Goal: Transaction & Acquisition: Purchase product/service

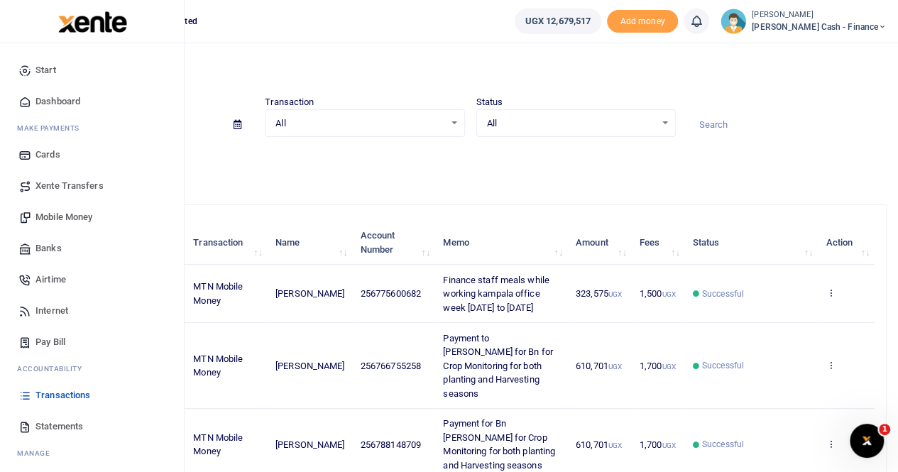
click at [53, 218] on span "Mobile Money" at bounding box center [63, 217] width 57 height 14
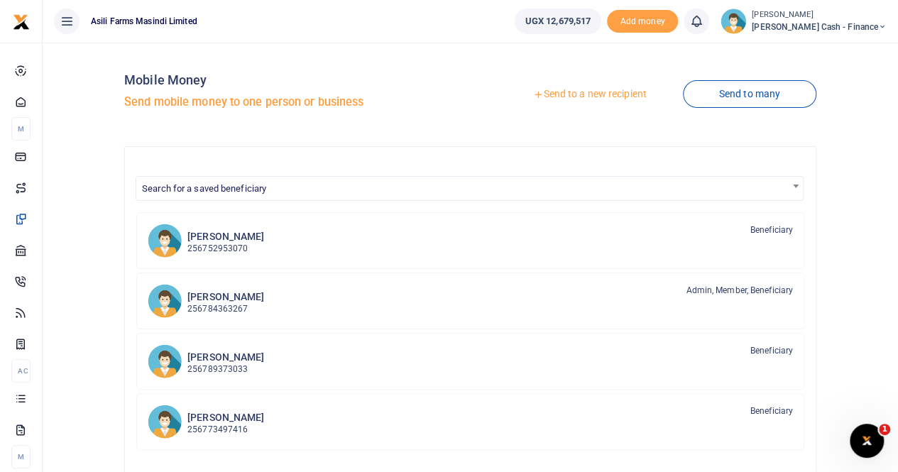
click at [603, 93] on link "Send to a new recipient" at bounding box center [589, 95] width 185 height 26
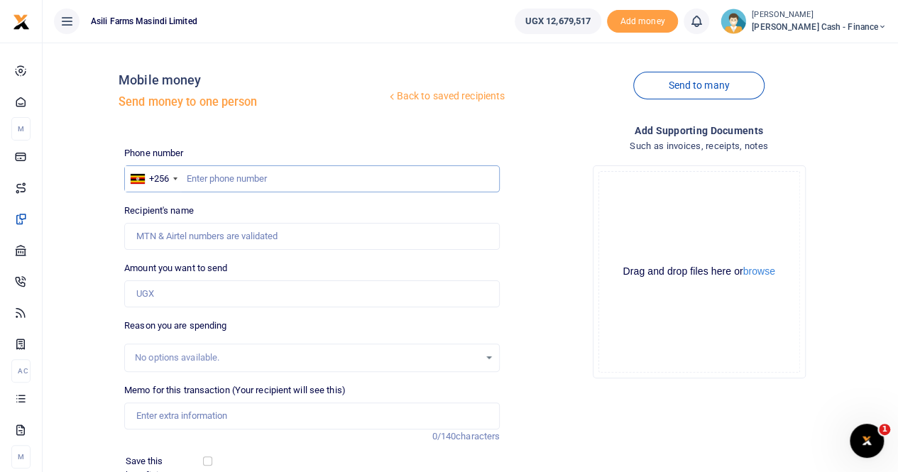
click at [199, 183] on input "text" at bounding box center [311, 178] width 375 height 27
paste input "0771274419"
type input "0771274419"
click at [184, 239] on input "Recipient's name" at bounding box center [311, 236] width 375 height 27
type input "Betty Yapmongusho"
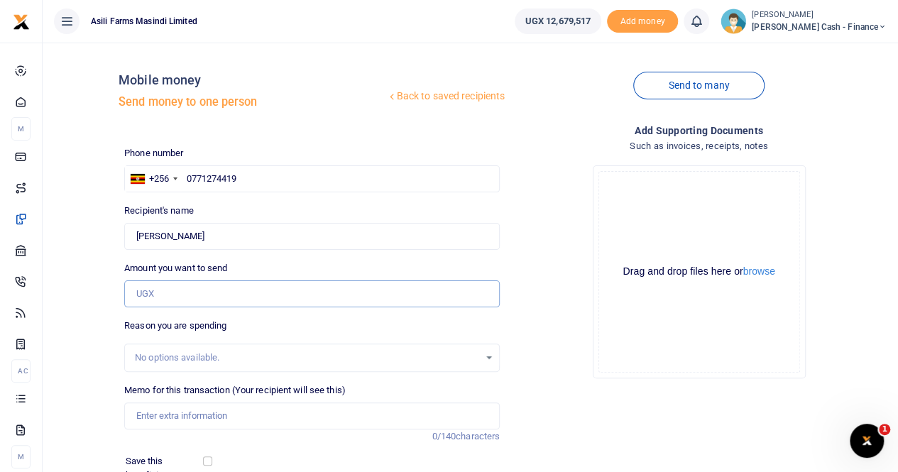
click at [159, 289] on input "Amount you want to send" at bounding box center [311, 293] width 375 height 27
paste input "10,701"
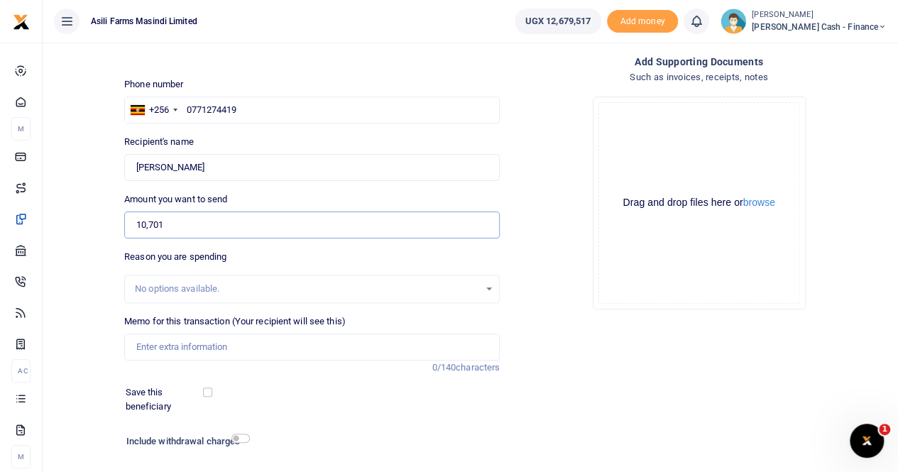
scroll to position [71, 0]
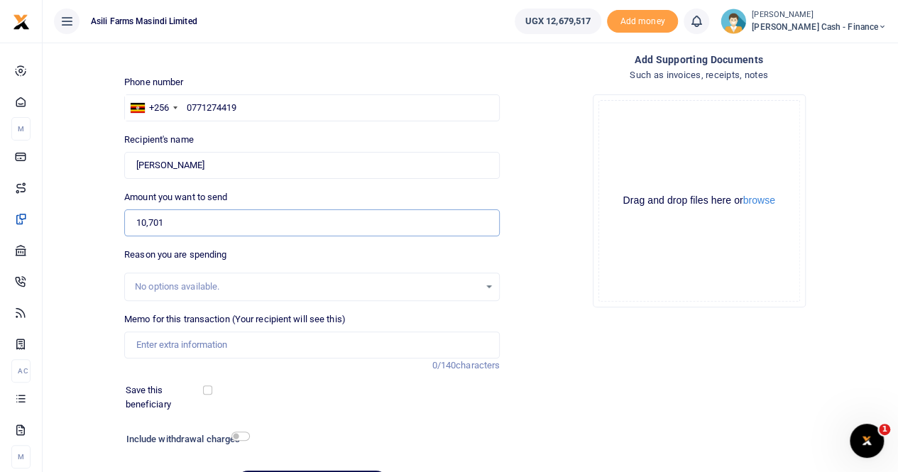
drag, startPoint x: 183, startPoint y: 223, endPoint x: 80, endPoint y: 230, distance: 103.1
click at [80, 230] on div "Back to saved recipients Mobile money Send money to one person Send to many Pho…" at bounding box center [470, 246] width 844 height 527
click at [134, 224] on input "10,701" at bounding box center [311, 222] width 375 height 27
click at [216, 211] on input "610,701" at bounding box center [311, 222] width 375 height 27
type input "610,701"
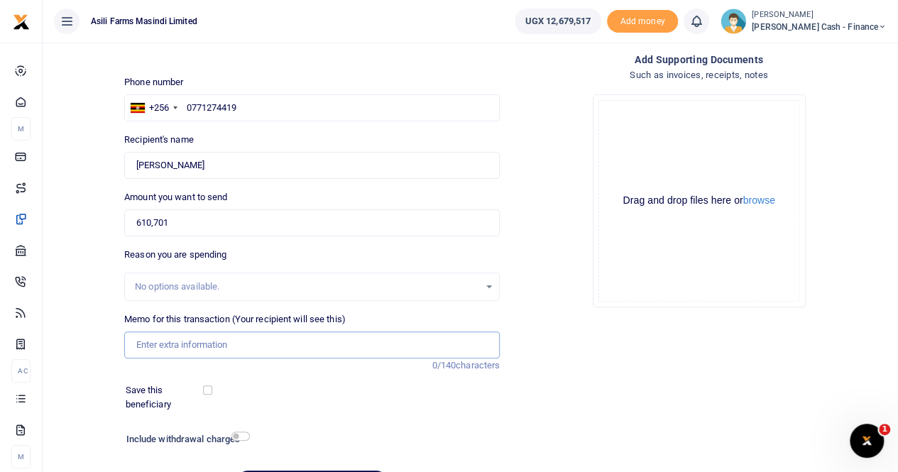
click at [182, 347] on input "Memo for this transaction (Your recipient will see this)" at bounding box center [311, 344] width 375 height 27
click at [196, 344] on input "Payment to" at bounding box center [311, 344] width 375 height 27
paste input "Nabat Songoko"
click at [240, 226] on input "610,701" at bounding box center [311, 222] width 375 height 27
click at [285, 343] on input "Payment to Nabat Songoko for" at bounding box center [311, 344] width 375 height 27
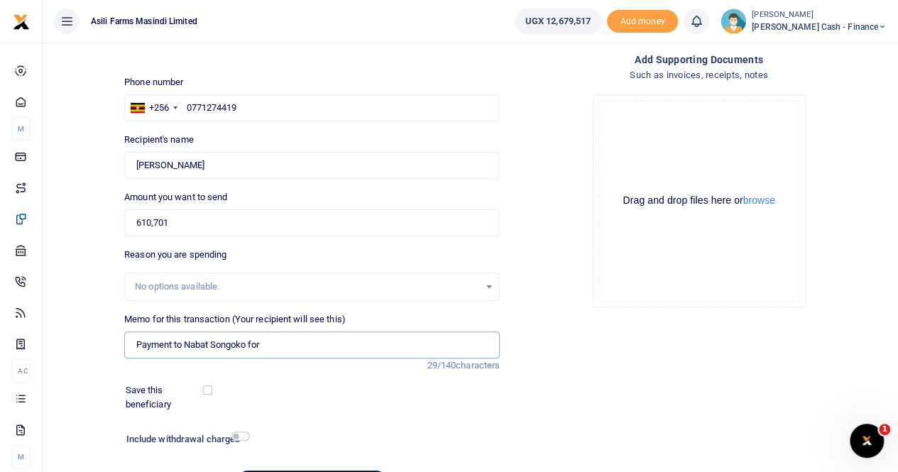
paste input "Crop Monitoring for both planting and Harvesting seasons"
type input "Payment to Nabat Songoko for Crop Monitoring for both planting and Harvesting s…"
click at [750, 201] on button "browse" at bounding box center [759, 200] width 32 height 11
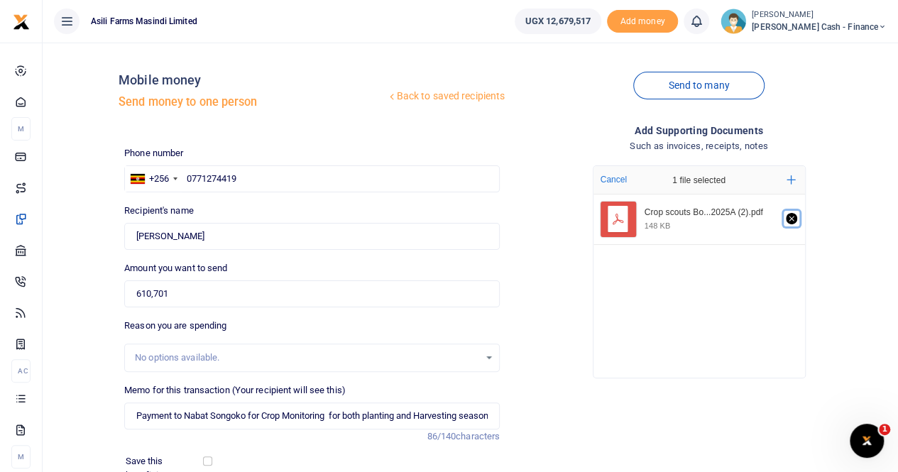
click at [791, 216] on icon "Remove file" at bounding box center [791, 218] width 11 height 11
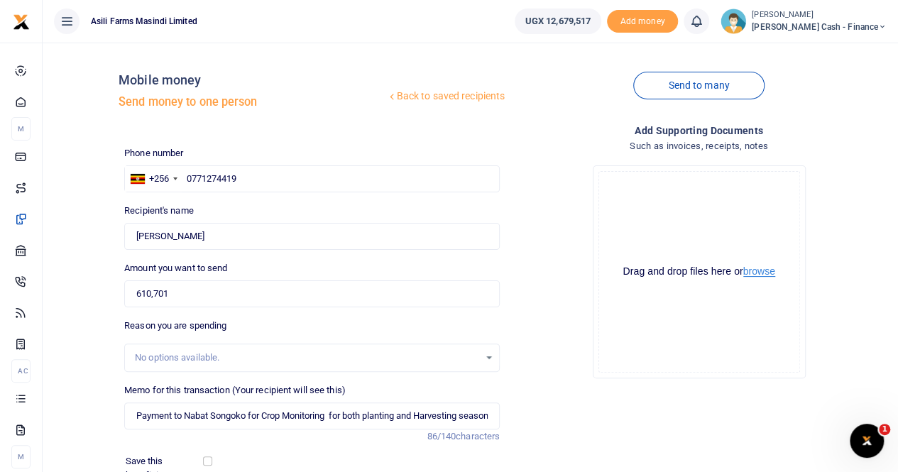
click at [764, 272] on button "browse" at bounding box center [759, 271] width 32 height 11
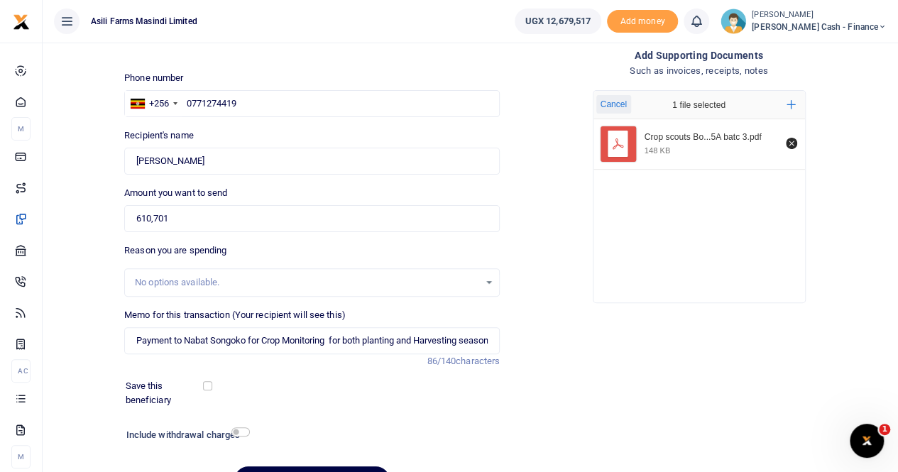
scroll to position [155, 0]
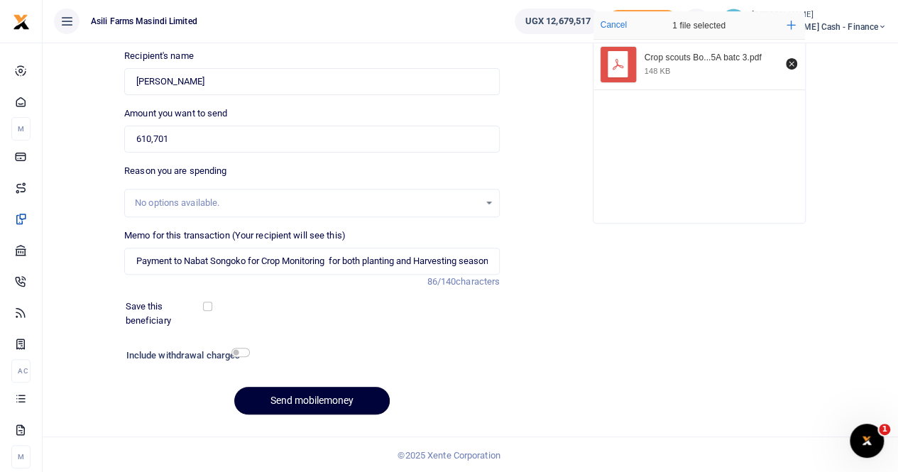
click at [311, 397] on button "Send mobilemoney" at bounding box center [311, 401] width 155 height 28
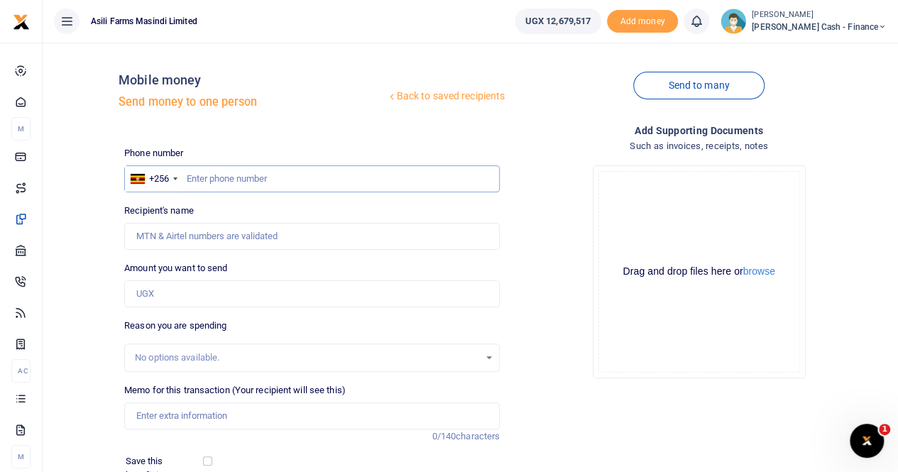
click at [189, 180] on input "text" at bounding box center [311, 178] width 375 height 27
paste input "0762829238"
type input "0762829238"
type input "Joshua Okedi"
type input "0762829238"
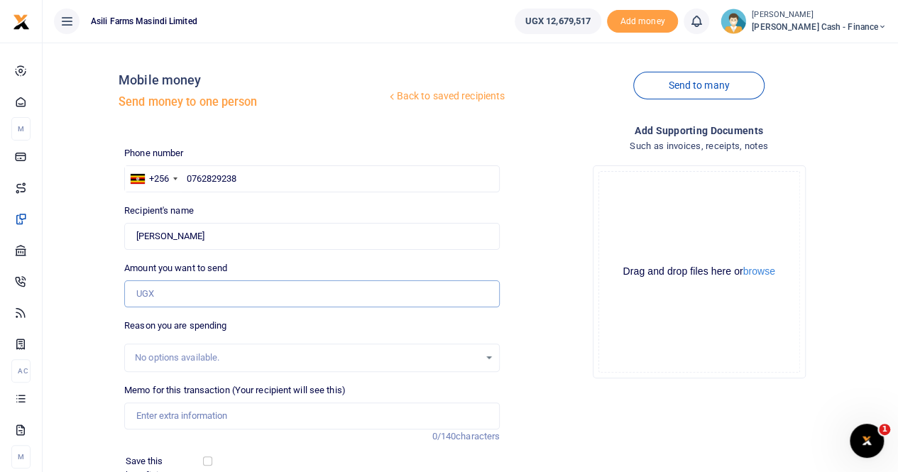
click at [163, 291] on input "Amount you want to send" at bounding box center [311, 293] width 375 height 27
type input "610,701"
click at [165, 418] on input "Memo for this transaction (Your recipient will see this)" at bounding box center [311, 415] width 375 height 27
click at [232, 419] on input "Payment for BN" at bounding box center [311, 415] width 375 height 27
drag, startPoint x: 203, startPoint y: 233, endPoint x: 114, endPoint y: 233, distance: 89.4
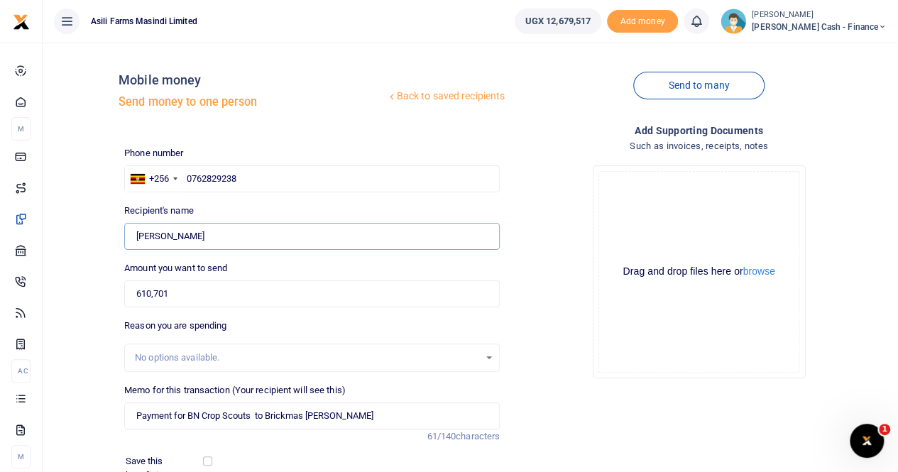
click at [114, 233] on div "Back to saved recipients Mobile money Send money to one person Send to many Pho…" at bounding box center [470, 317] width 844 height 527
drag, startPoint x: 268, startPoint y: 414, endPoint x: 459, endPoint y: 420, distance: 191.0
click at [459, 420] on input "Payment for BN Crop Scouts to Brickmas Johnbaptist Nsabimana" at bounding box center [311, 415] width 375 height 27
paste input "Joshua Okedi"
click at [759, 273] on button "browse" at bounding box center [759, 271] width 32 height 11
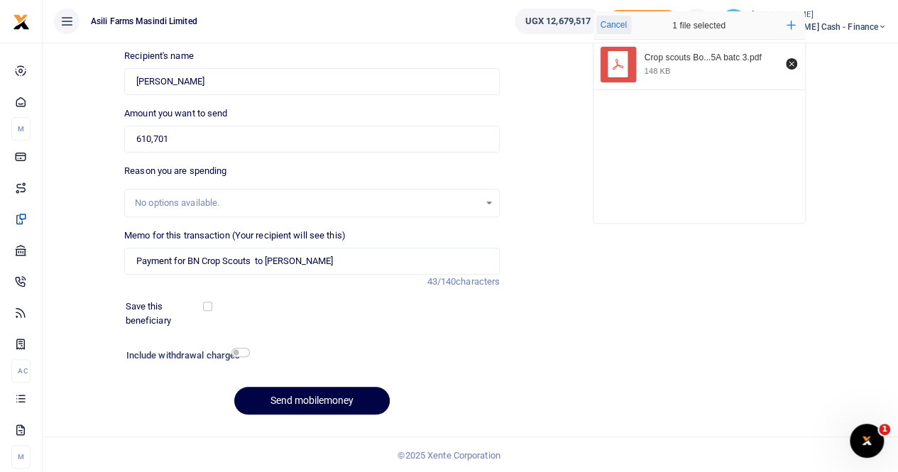
scroll to position [155, 0]
click at [367, 265] on input "Payment for BN Crop Scouts to Joshua Okedi" at bounding box center [311, 261] width 375 height 27
click at [227, 255] on input "Payment for BN Crop Scouts to Joshua Okedi" at bounding box center [311, 261] width 375 height 27
drag, startPoint x: 226, startPoint y: 255, endPoint x: 257, endPoint y: 259, distance: 31.4
click at [257, 259] on input "Payment for BN Crop Scouts to Joshua Okedi" at bounding box center [311, 261] width 375 height 27
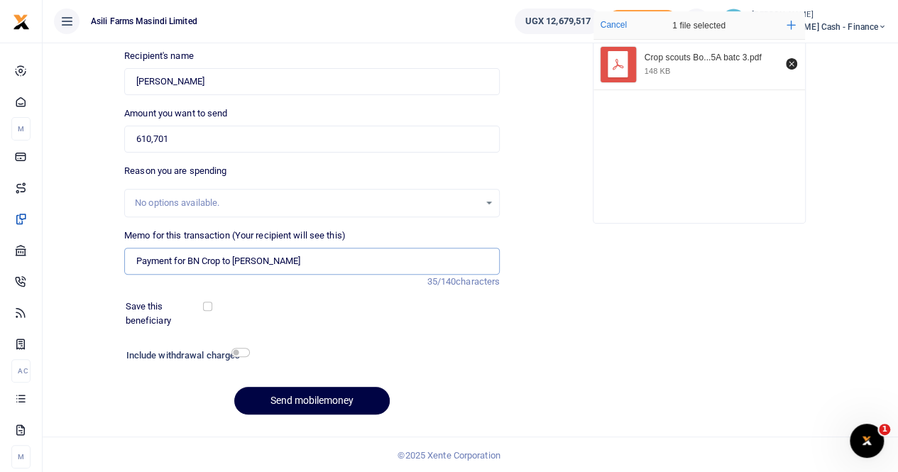
paste input "Crop Monitoring for both planting and Harvesting seasons"
click at [227, 261] on input "Payment for BN Crop Crop Monitoring for both planting and Harvesting seasonsto …" at bounding box center [311, 261] width 375 height 27
click at [453, 263] on input "Payment for BN Crop Monitoring for both planting and Harvesting seasonsto Joshu…" at bounding box center [311, 261] width 375 height 27
click at [444, 260] on input "Payment for BN Crop Monitoring for both planting and Harvesting seasonsto Joshu…" at bounding box center [311, 261] width 375 height 27
type input "Payment for BN Crop Monitoring for both planting and Harvesting seasons to Josh…"
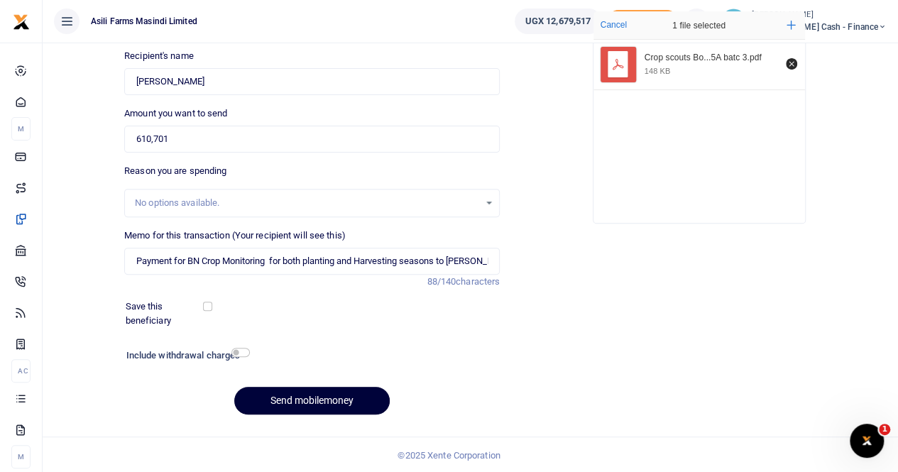
click at [284, 402] on button "Send mobilemoney" at bounding box center [311, 401] width 155 height 28
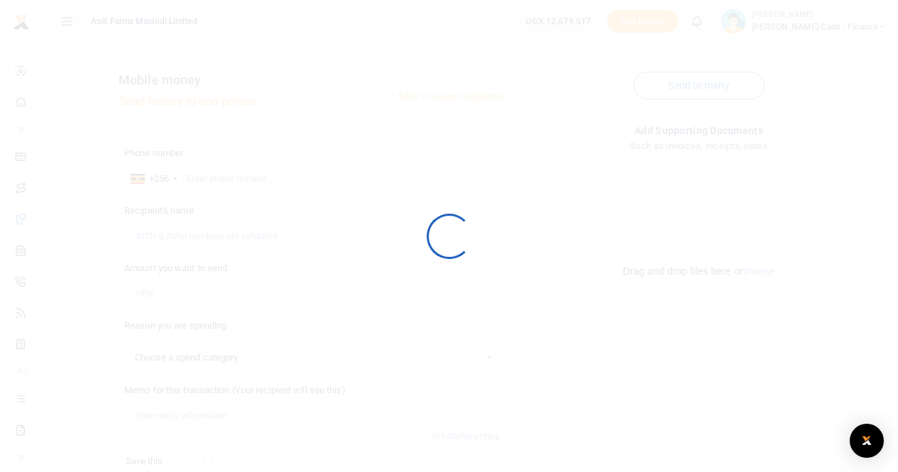
scroll to position [154, 0]
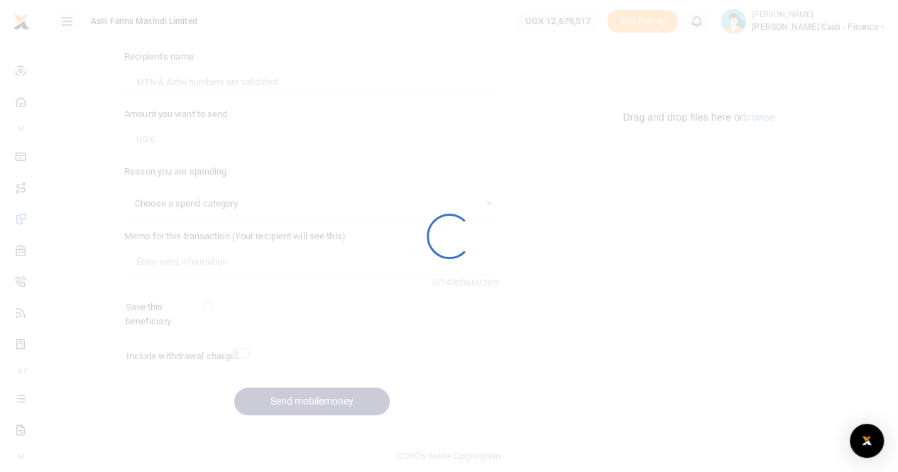
select select
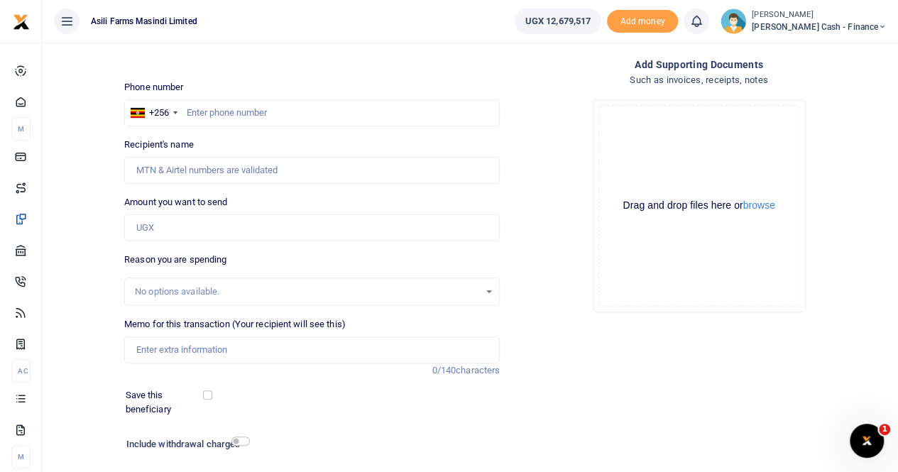
scroll to position [0, 0]
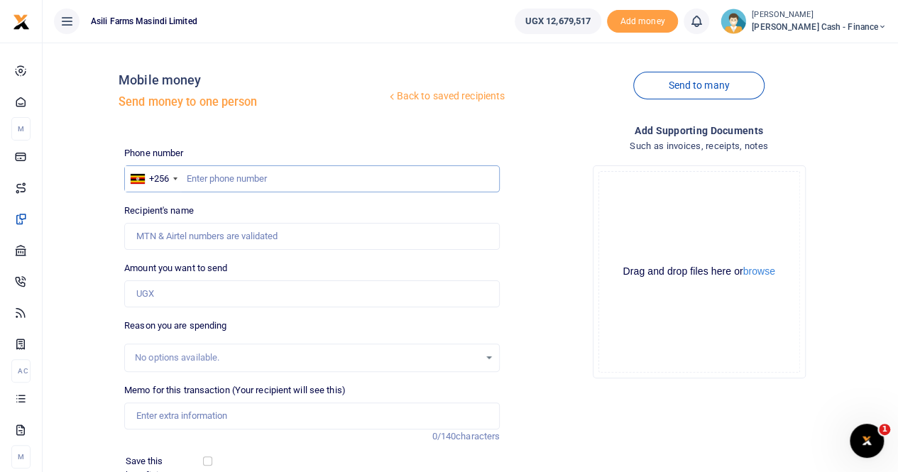
click at [187, 180] on input "text" at bounding box center [311, 178] width 375 height 27
paste input "0774513765"
type input "0774513765"
type input "Ponshianho Mark Oketch"
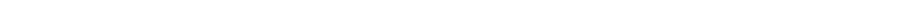
type input "0774513765"
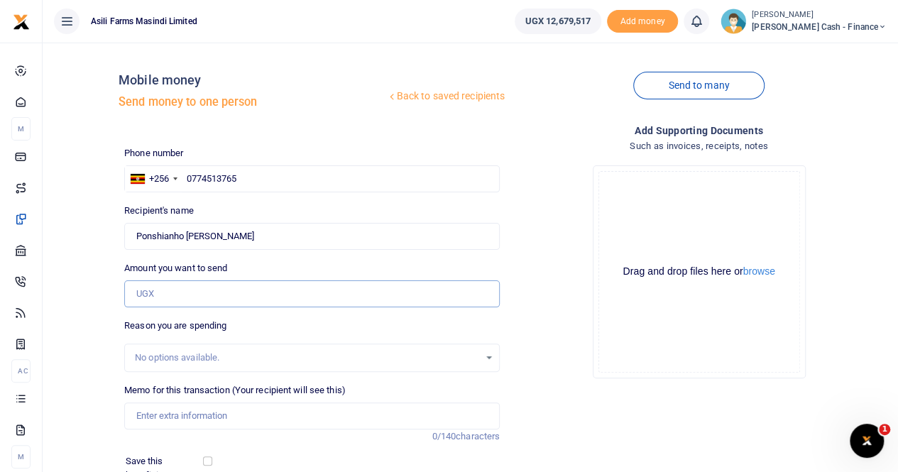
click at [155, 299] on input "Amount you want to send" at bounding box center [311, 293] width 375 height 27
paste input "10,701"
click at [136, 291] on input "10,701" at bounding box center [311, 293] width 375 height 27
click at [212, 290] on input "610,701" at bounding box center [311, 293] width 375 height 27
type input "610,701"
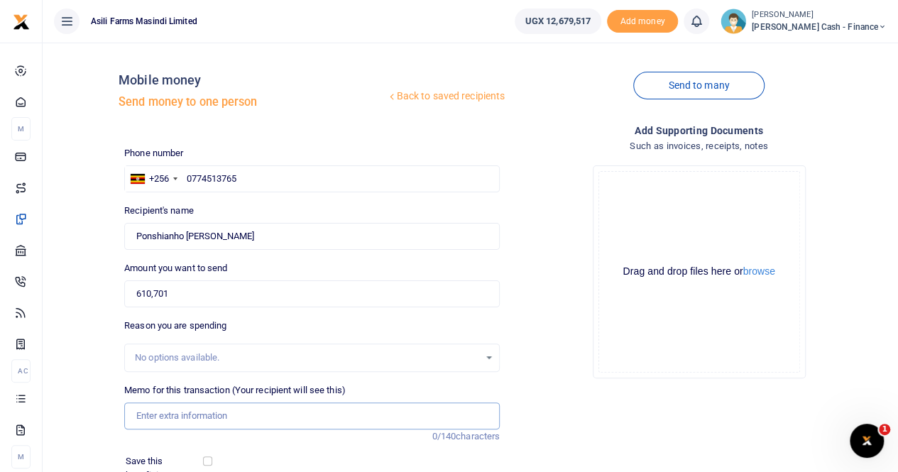
click at [177, 415] on input "Memo for this transaction (Your recipient will see this)" at bounding box center [311, 415] width 375 height 27
drag, startPoint x: 210, startPoint y: 231, endPoint x: 128, endPoint y: 235, distance: 82.4
click at [128, 235] on input "Found" at bounding box center [311, 236] width 375 height 27
click at [224, 415] on input "Payment fot BN to" at bounding box center [311, 415] width 375 height 27
paste input "Ponshianho Mark Oketch"
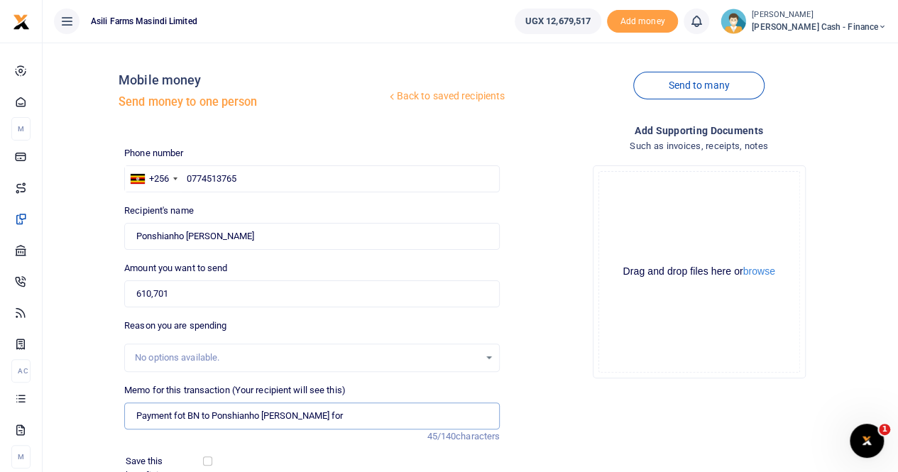
click at [355, 420] on input "Payment fot BN to Ponshianho Mark Oketch for" at bounding box center [311, 415] width 375 height 27
paste input "Crop Monitoring for both planting and Harvesting seasons"
type input "Payment fot BN to Ponshianho Mark Oketch for Crop Monitoring for both planting …"
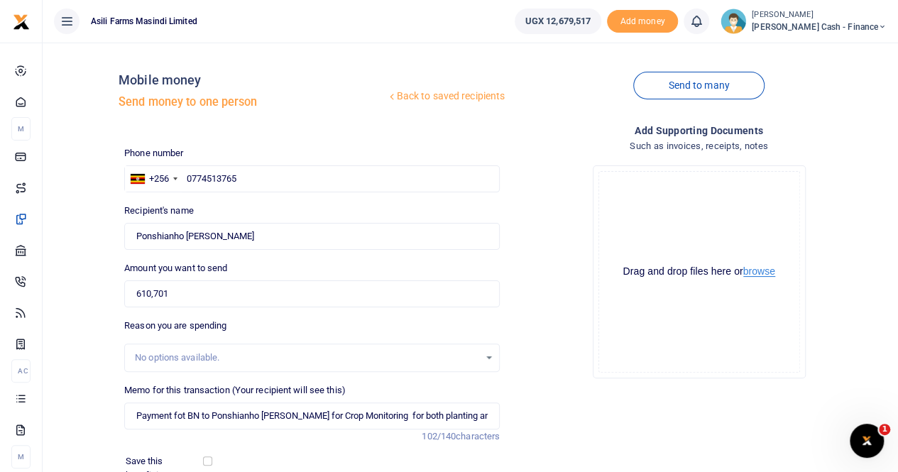
click at [765, 272] on button "browse" at bounding box center [759, 271] width 32 height 11
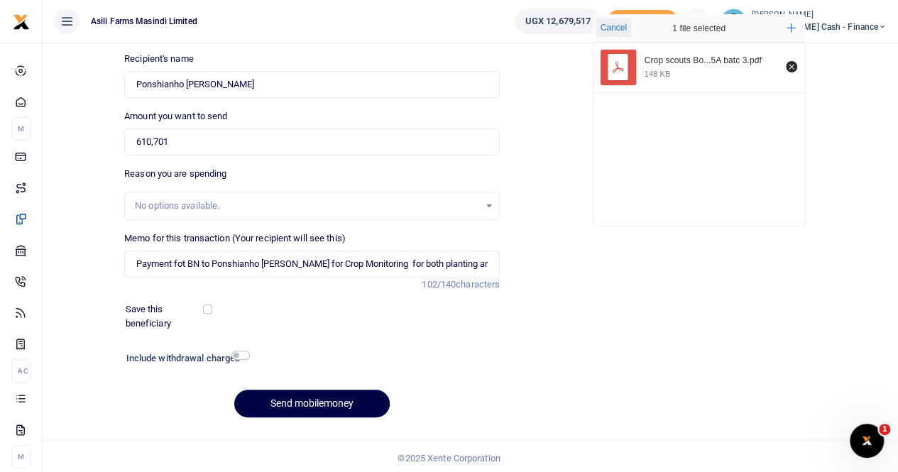
scroll to position [155, 0]
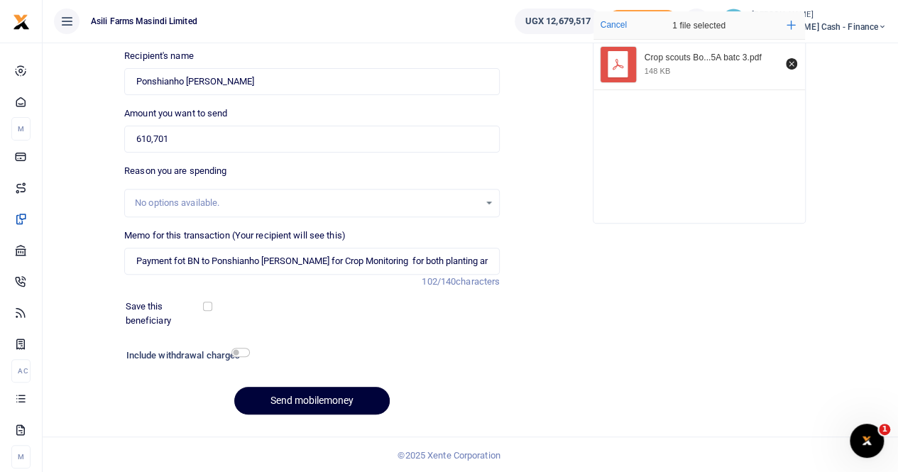
click at [289, 395] on button "Send mobilemoney" at bounding box center [311, 401] width 155 height 28
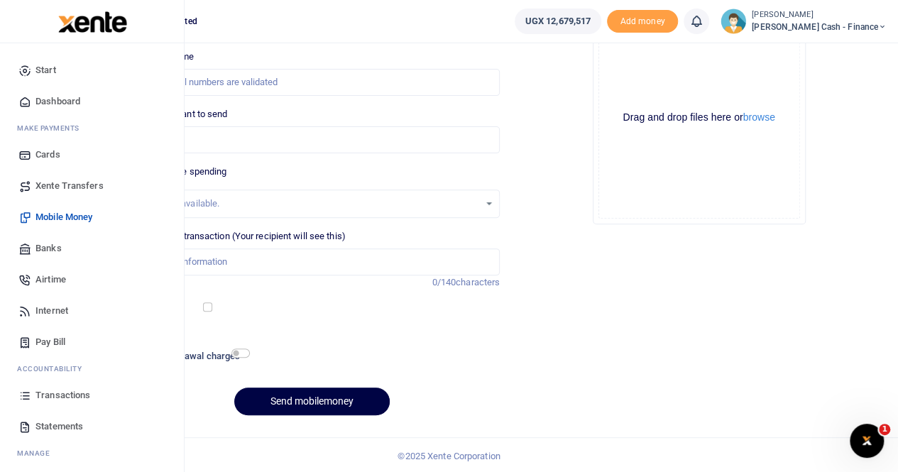
drag, startPoint x: 65, startPoint y: 391, endPoint x: 87, endPoint y: 381, distance: 24.8
click at [65, 391] on span "Transactions" at bounding box center [62, 395] width 55 height 14
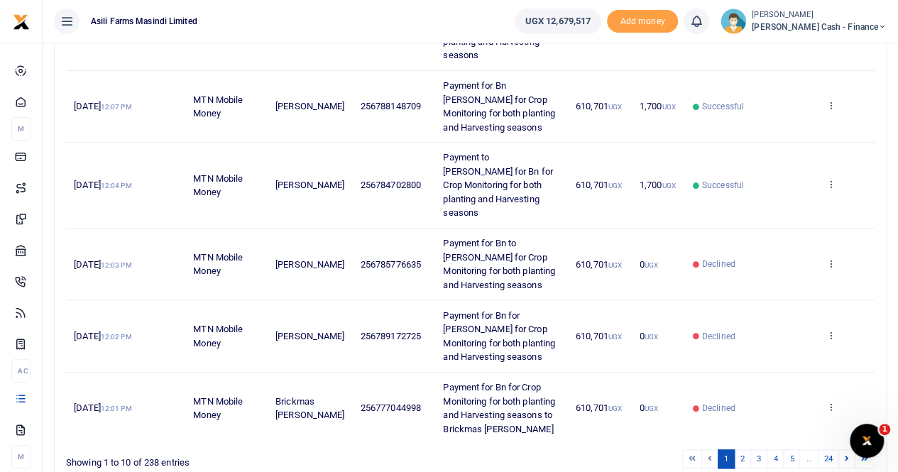
scroll to position [619, 0]
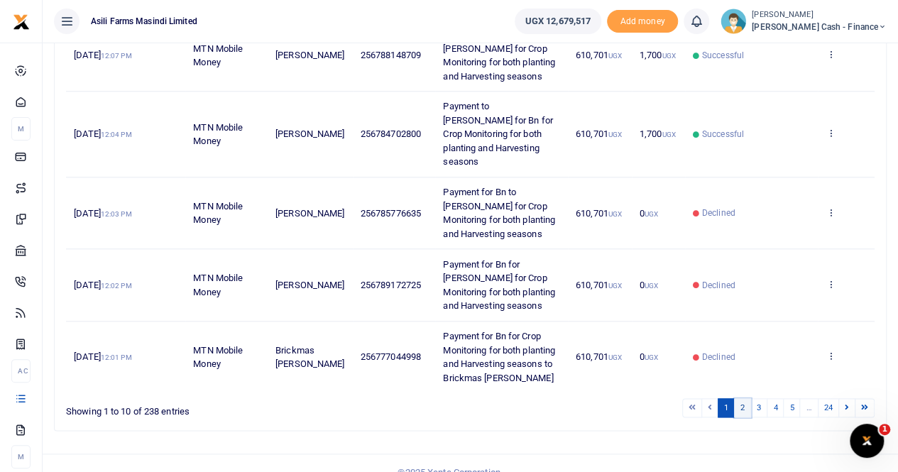
click at [747, 398] on link "2" at bounding box center [742, 407] width 17 height 19
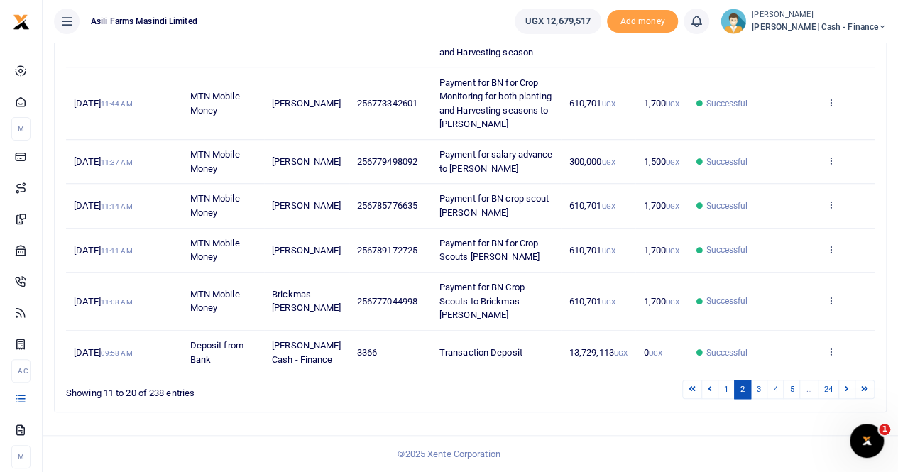
scroll to position [495, 0]
click at [760, 388] on link "3" at bounding box center [758, 389] width 17 height 19
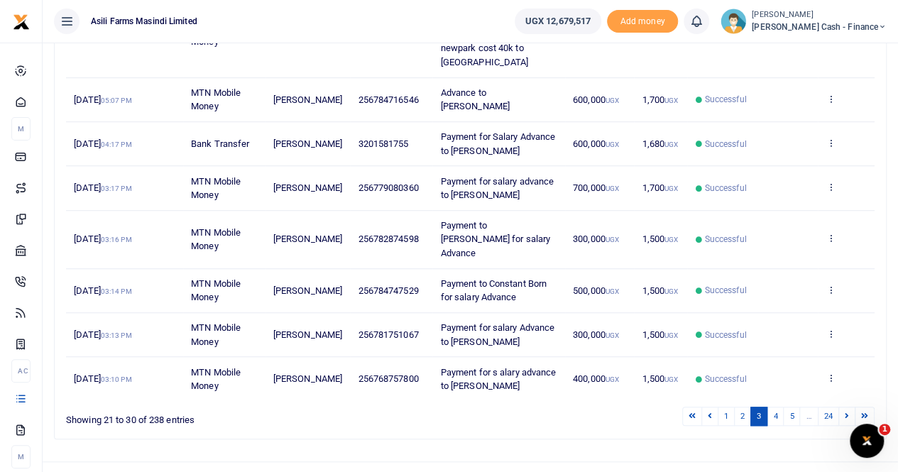
scroll to position [426, 0]
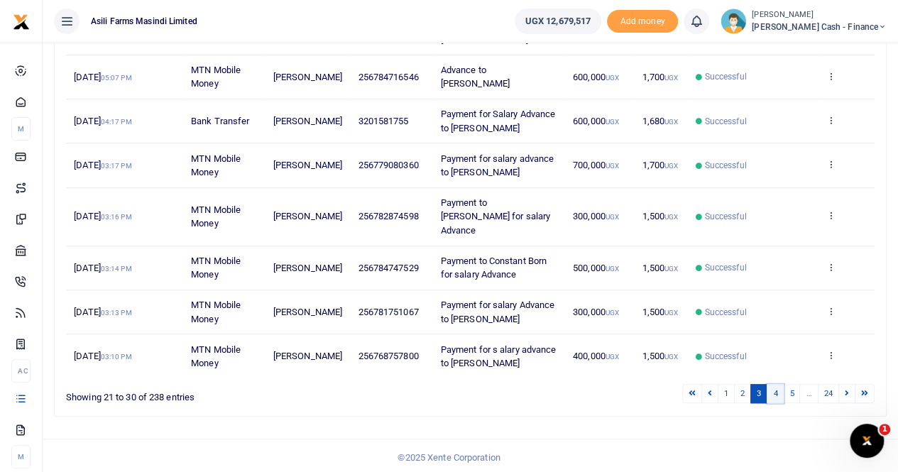
click at [778, 391] on link "4" at bounding box center [774, 393] width 17 height 19
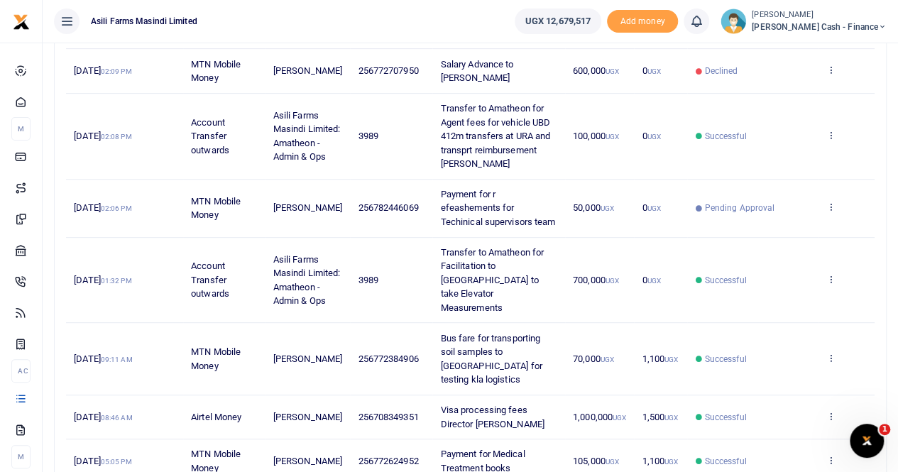
scroll to position [140, 0]
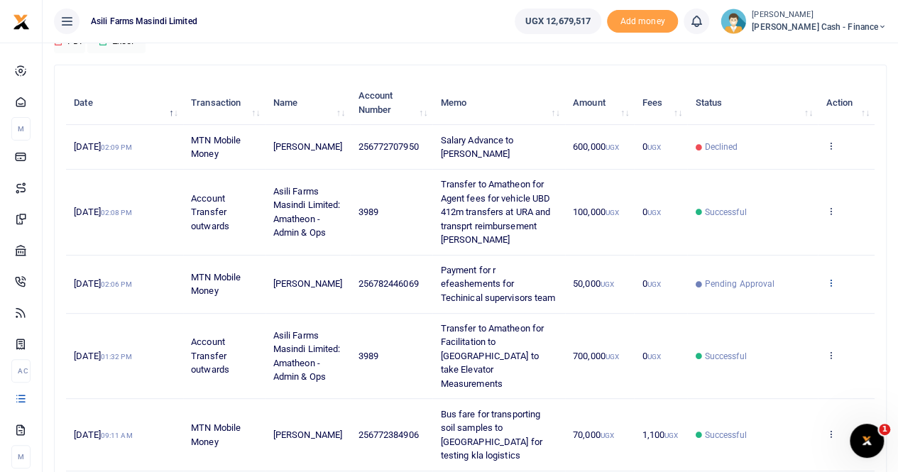
click at [830, 287] on icon at bounding box center [829, 282] width 9 height 10
click at [793, 314] on link "View details" at bounding box center [778, 314] width 112 height 20
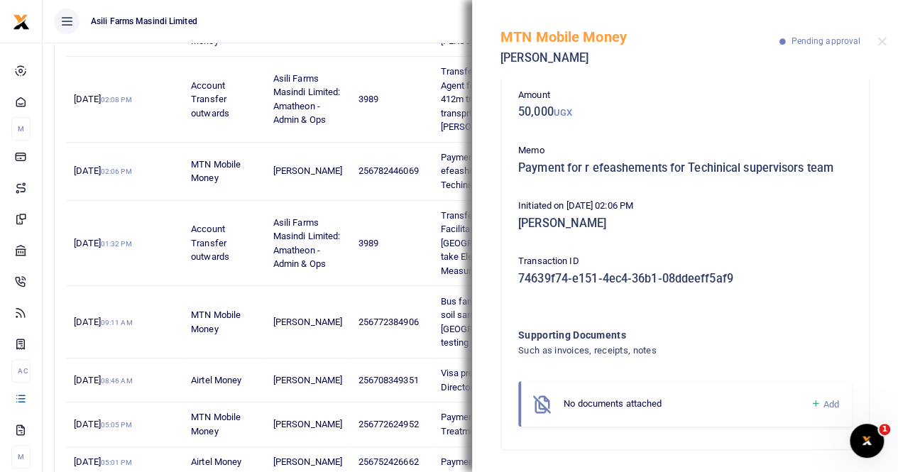
scroll to position [353, 0]
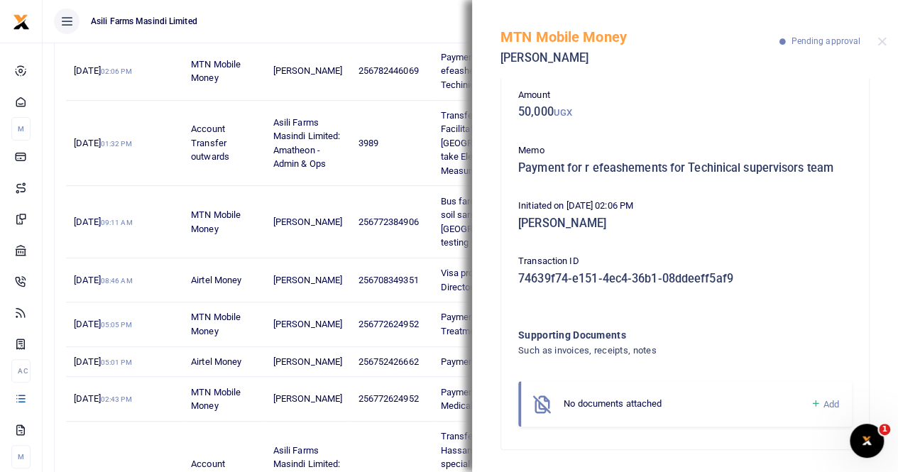
click at [823, 402] on span "Add" at bounding box center [831, 404] width 16 height 11
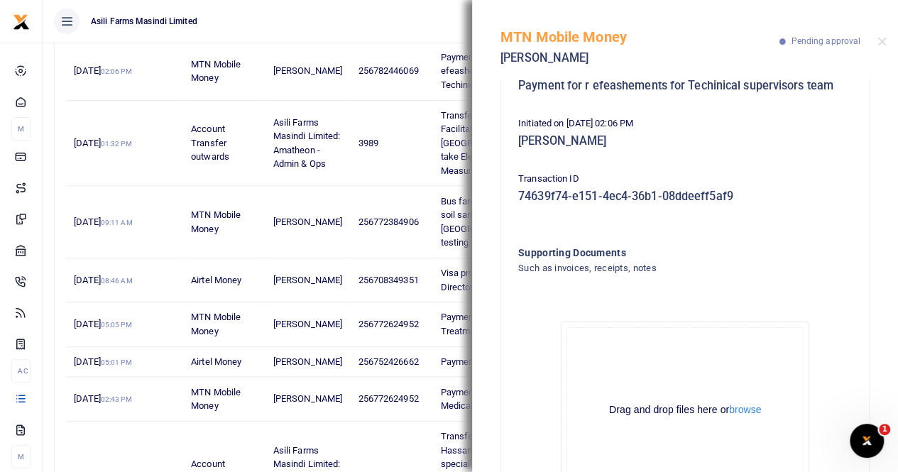
scroll to position [227, 0]
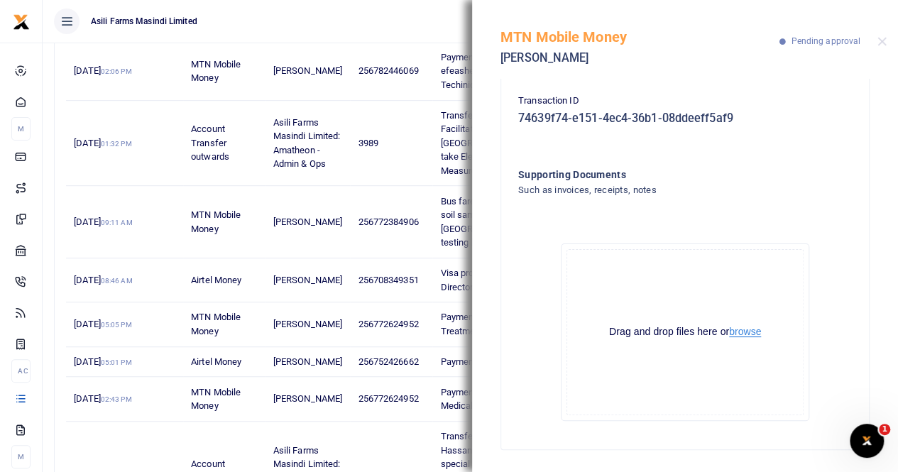
click at [738, 334] on button "browse" at bounding box center [745, 331] width 32 height 11
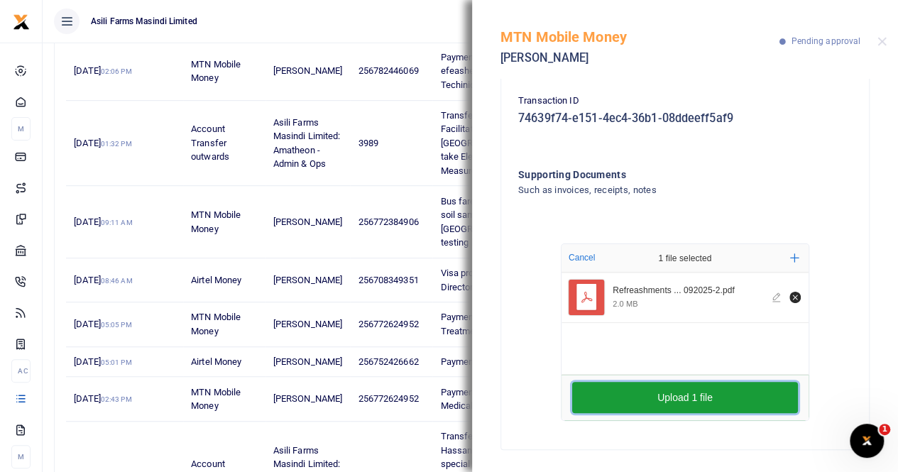
click at [659, 398] on button "Upload 1 file" at bounding box center [685, 397] width 226 height 31
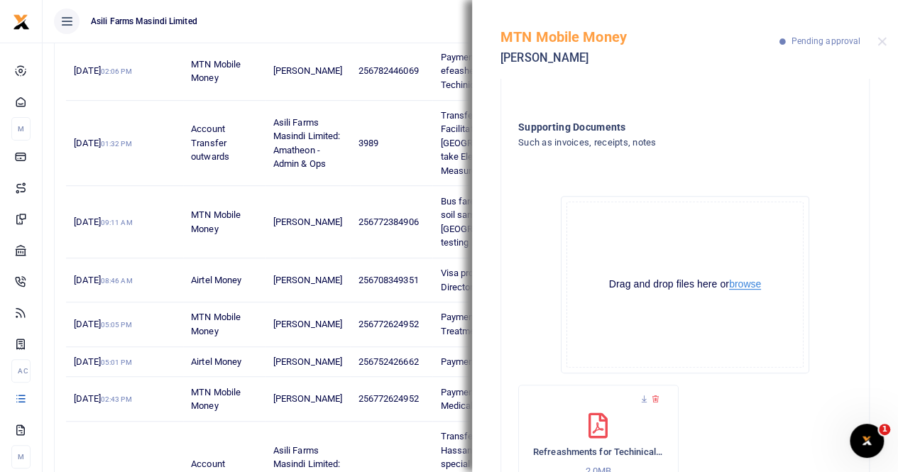
scroll to position [361, 0]
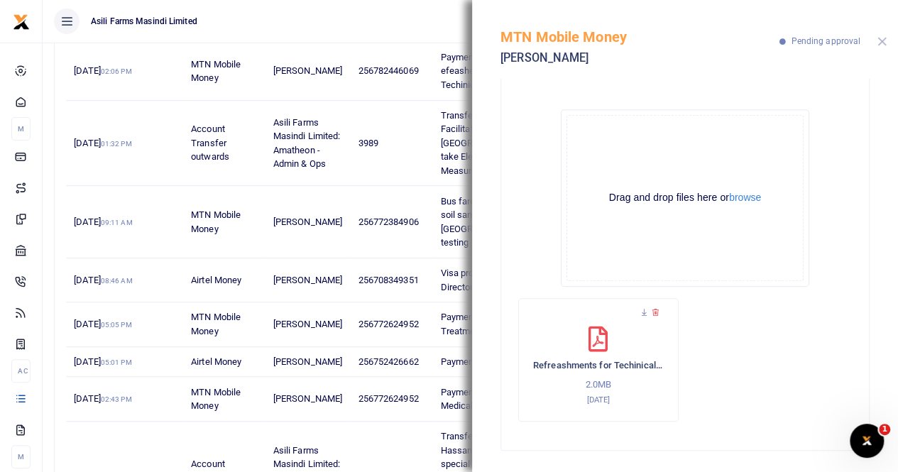
click at [880, 38] on button "Close" at bounding box center [881, 41] width 9 height 9
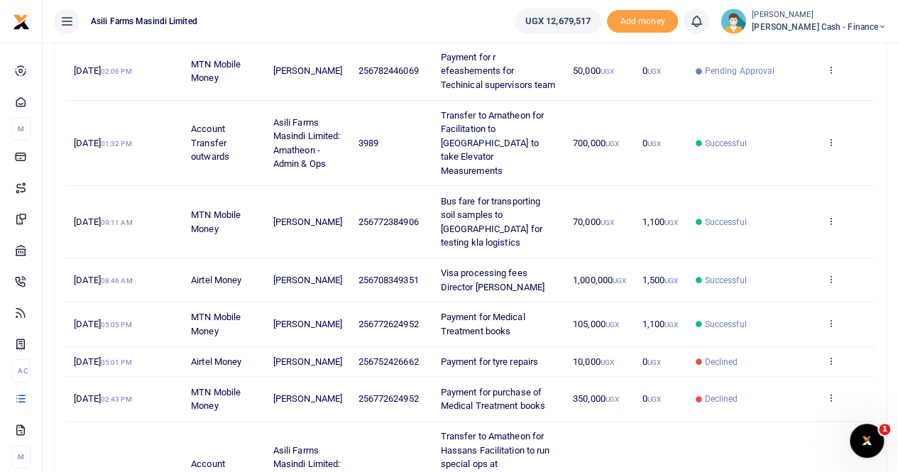
click at [830, 72] on icon at bounding box center [829, 70] width 9 height 10
click at [803, 100] on link "View details" at bounding box center [778, 101] width 112 height 20
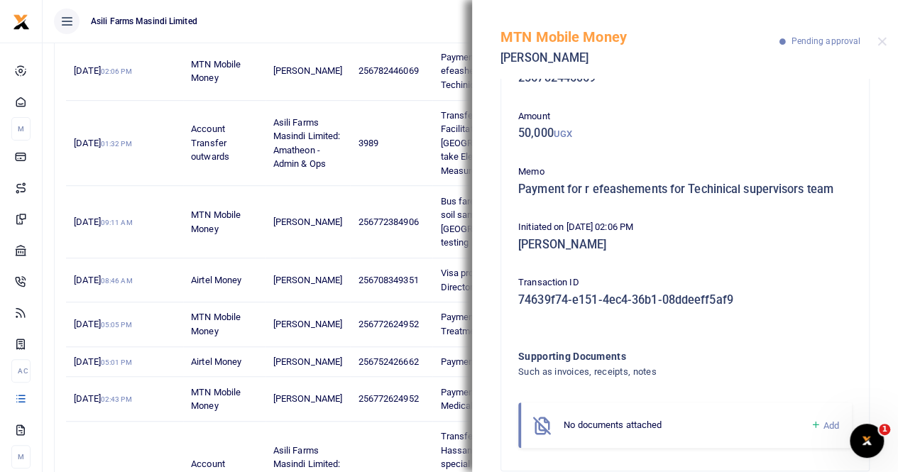
scroll to position [67, 0]
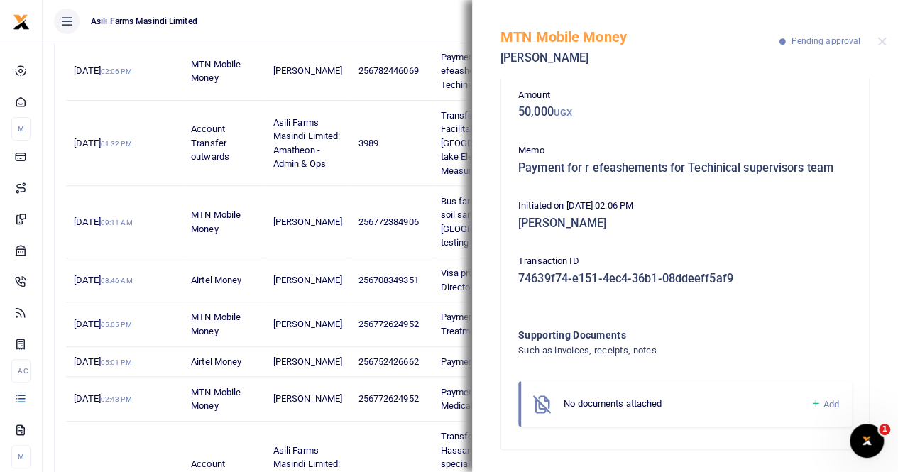
click at [823, 402] on span "Add" at bounding box center [831, 404] width 16 height 11
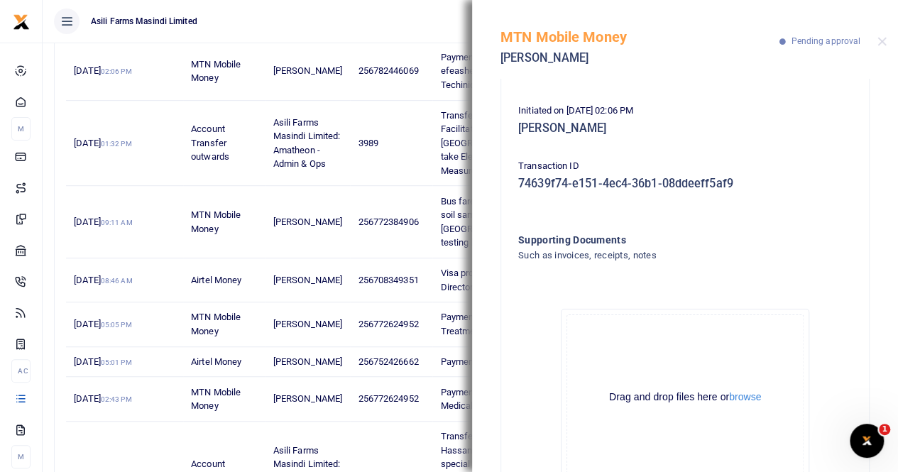
scroll to position [209, 0]
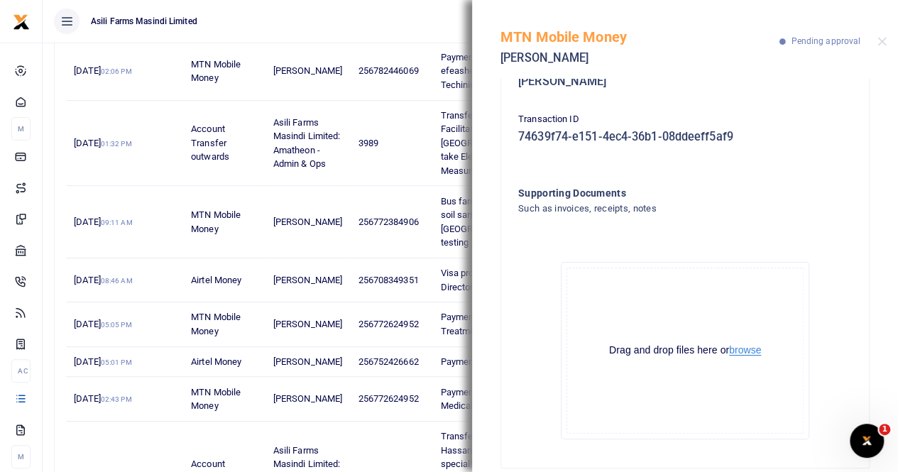
click at [737, 351] on button "browse" at bounding box center [745, 350] width 32 height 11
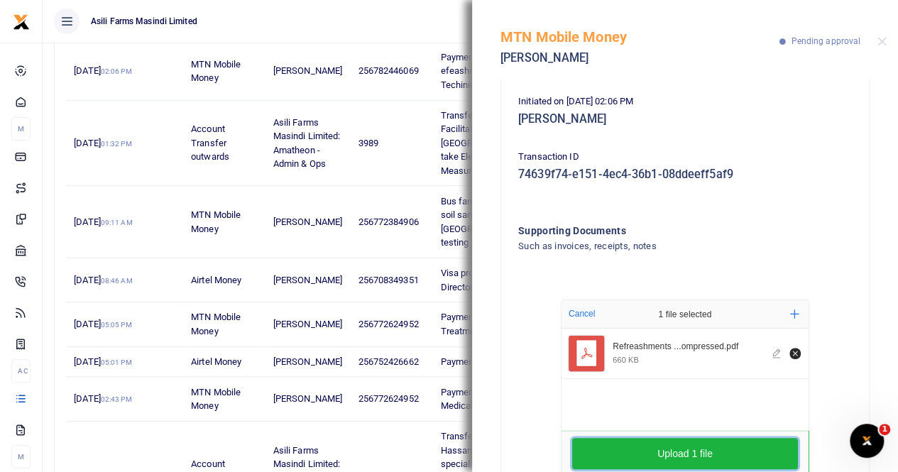
scroll to position [227, 0]
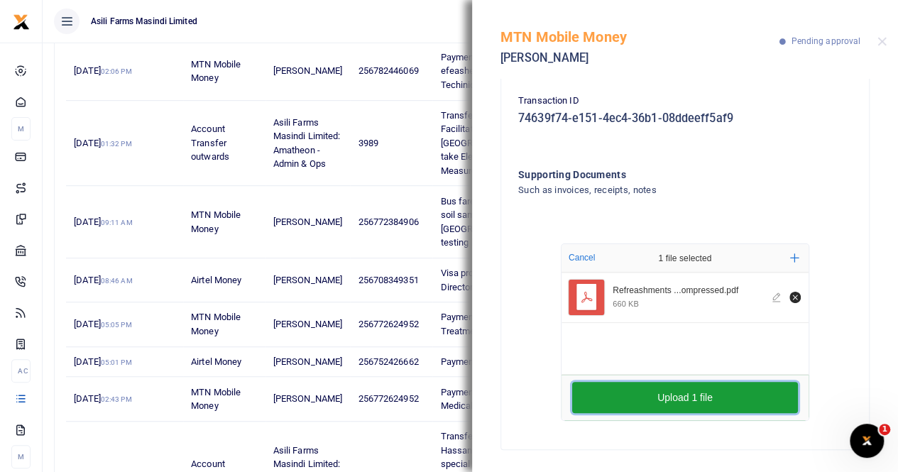
click at [681, 400] on button "Upload 1 file" at bounding box center [685, 397] width 226 height 31
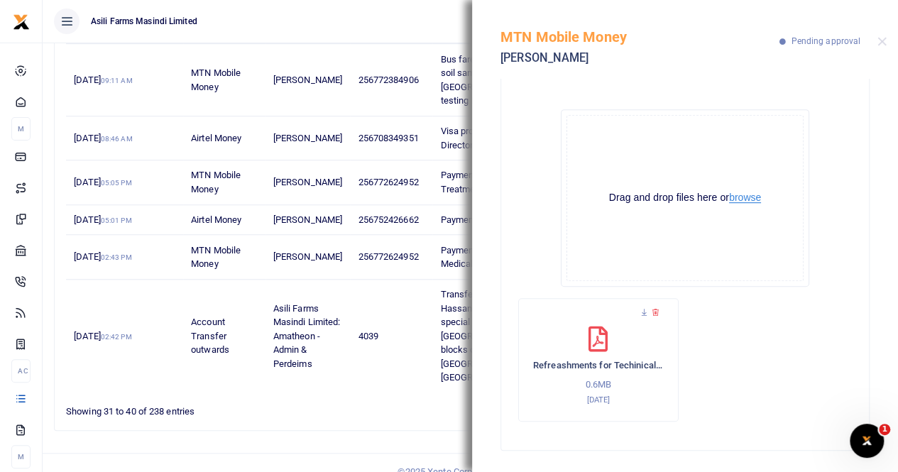
scroll to position [6, 0]
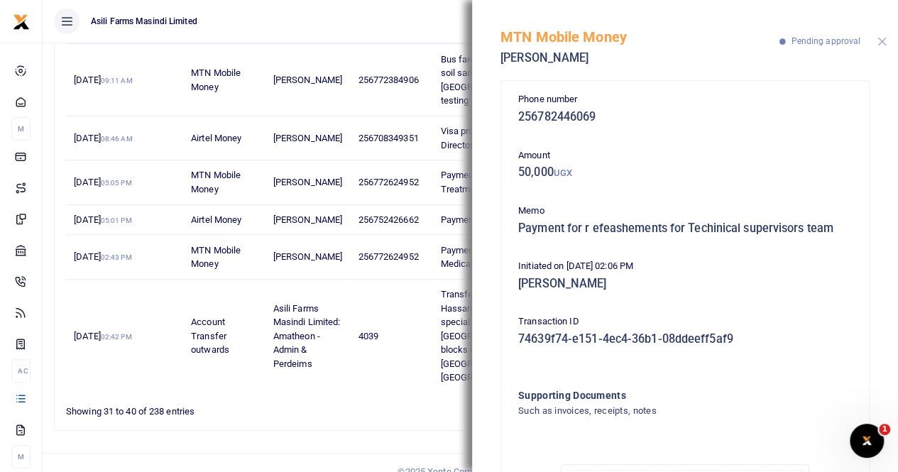
click at [880, 40] on button "Close" at bounding box center [881, 41] width 9 height 9
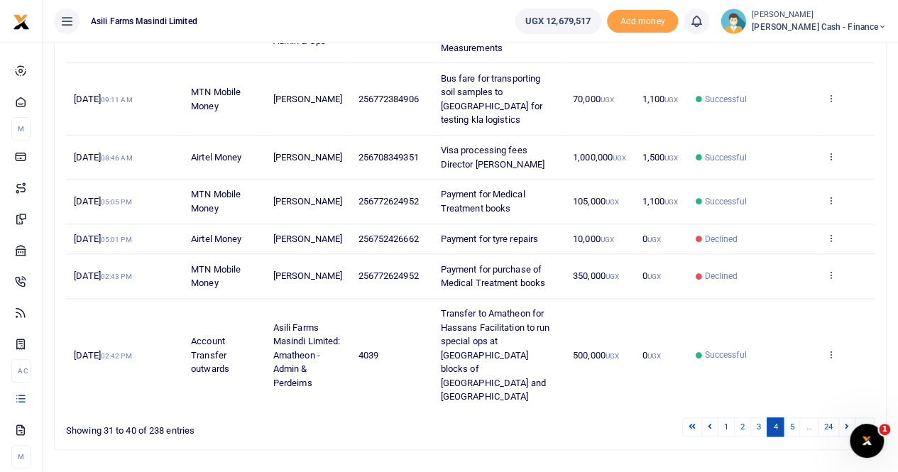
scroll to position [495, 0]
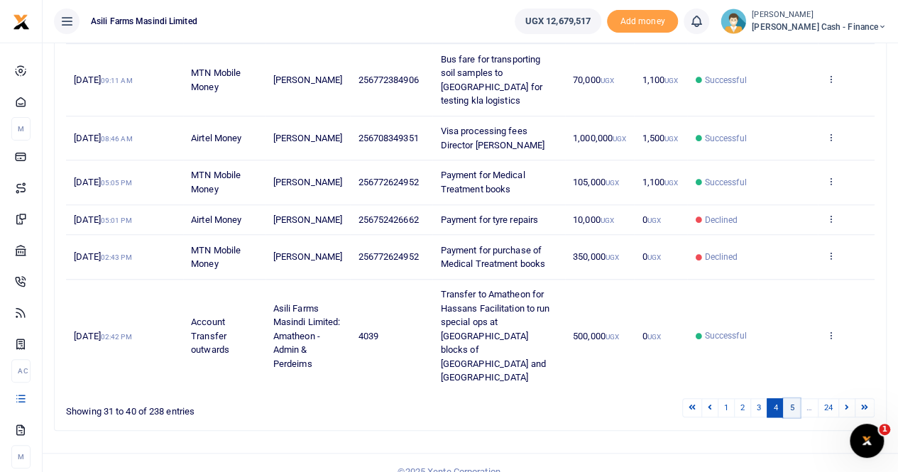
click at [791, 398] on link "5" at bounding box center [791, 407] width 17 height 19
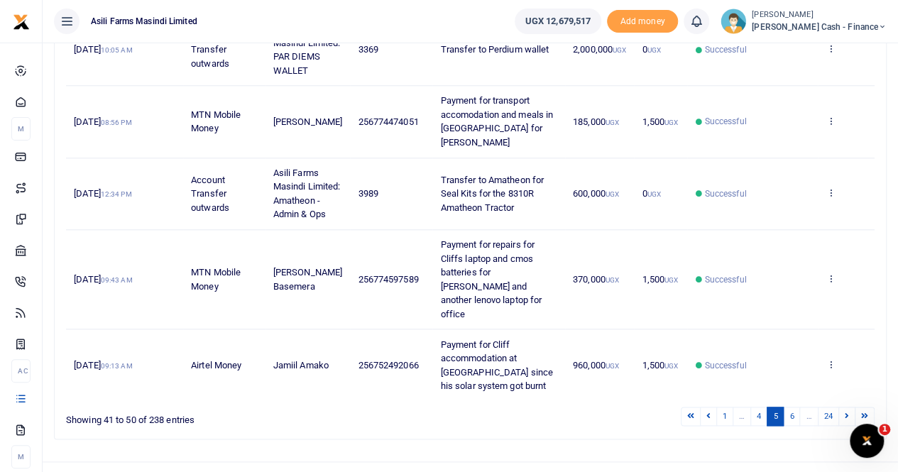
scroll to position [674, 0]
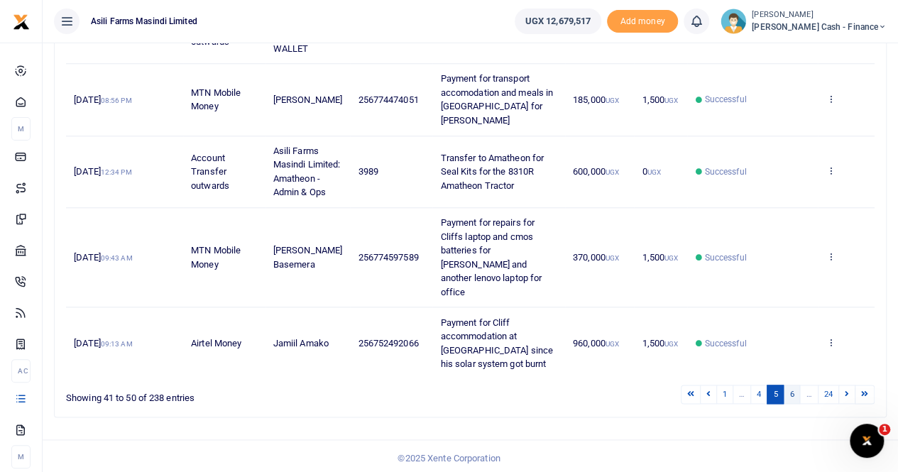
click at [791, 392] on link "6" at bounding box center [791, 394] width 17 height 19
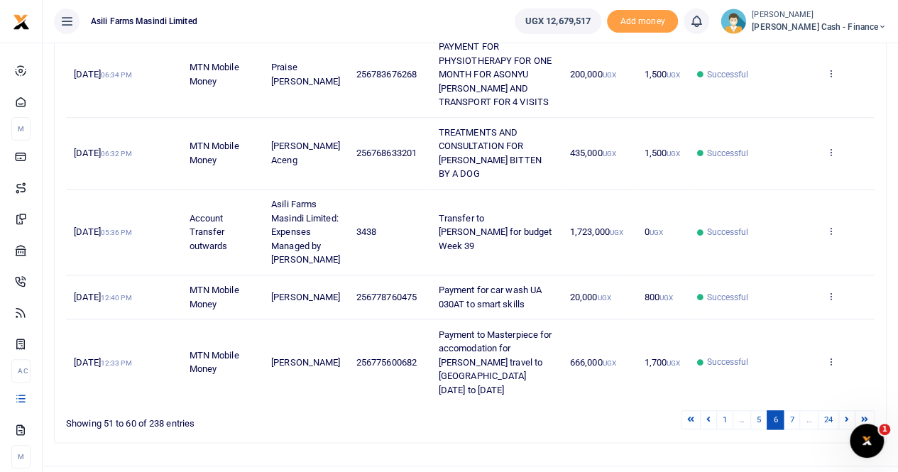
scroll to position [633, 0]
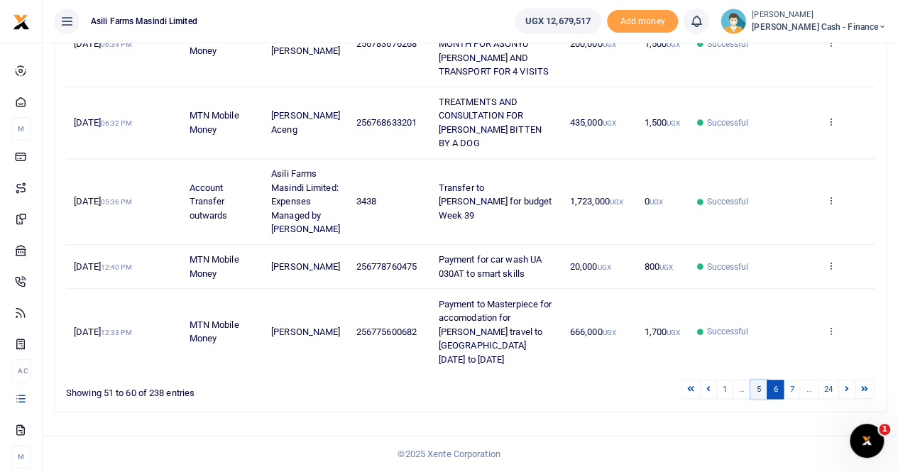
click at [765, 388] on link "5" at bounding box center [758, 389] width 17 height 19
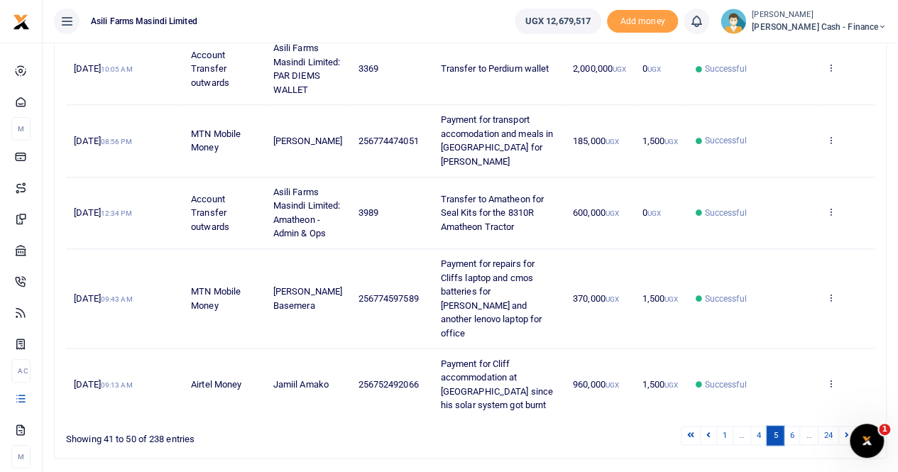
click at [782, 430] on link "5" at bounding box center [774, 435] width 17 height 19
click at [791, 431] on link "6" at bounding box center [791, 435] width 17 height 19
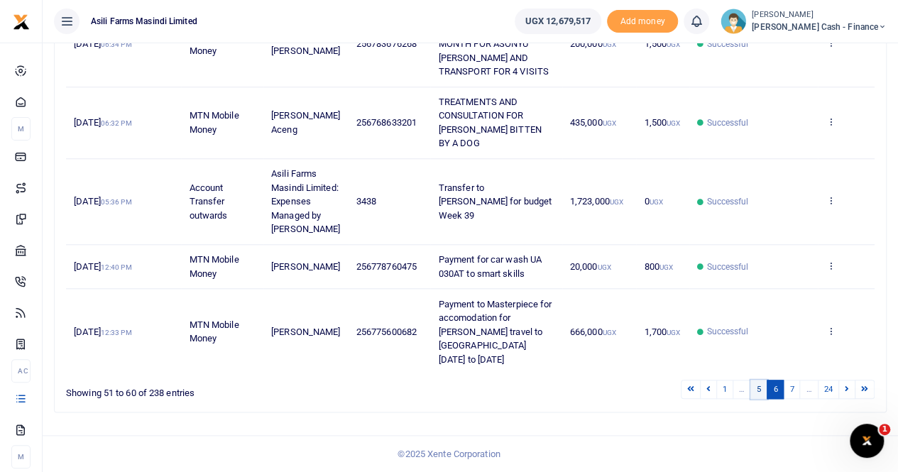
click at [759, 391] on link "5" at bounding box center [758, 389] width 17 height 19
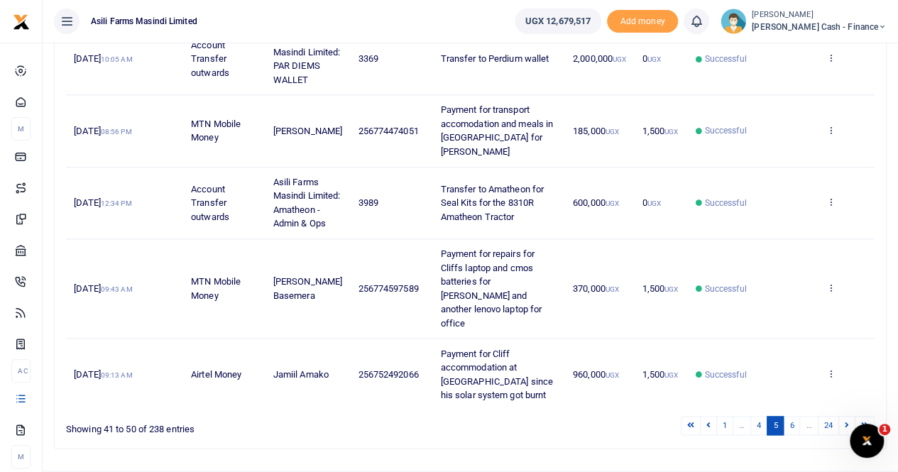
scroll to position [674, 0]
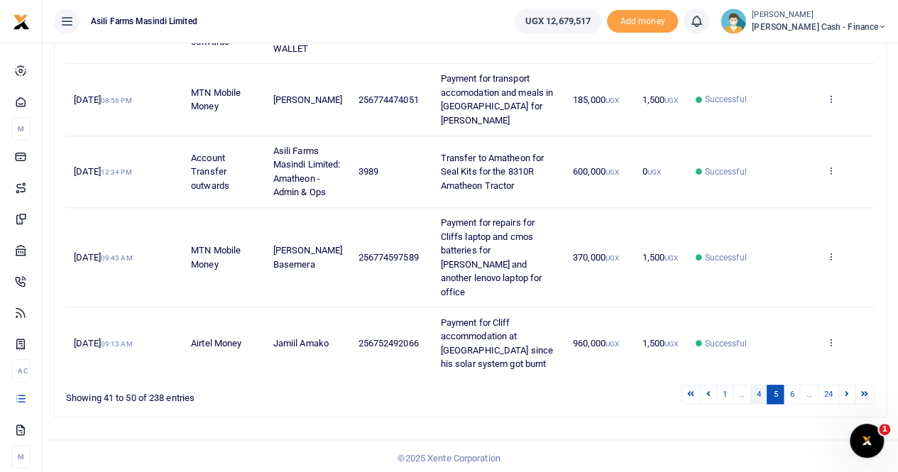
click at [758, 385] on link "4" at bounding box center [758, 394] width 17 height 19
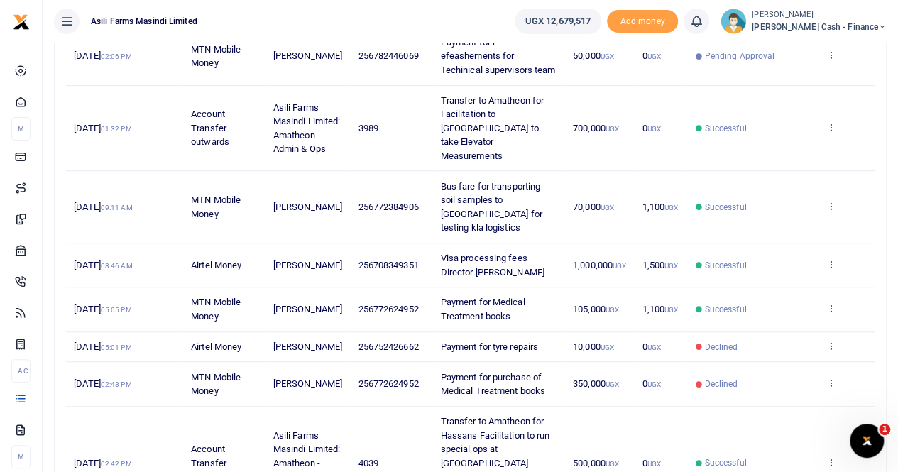
scroll to position [495, 0]
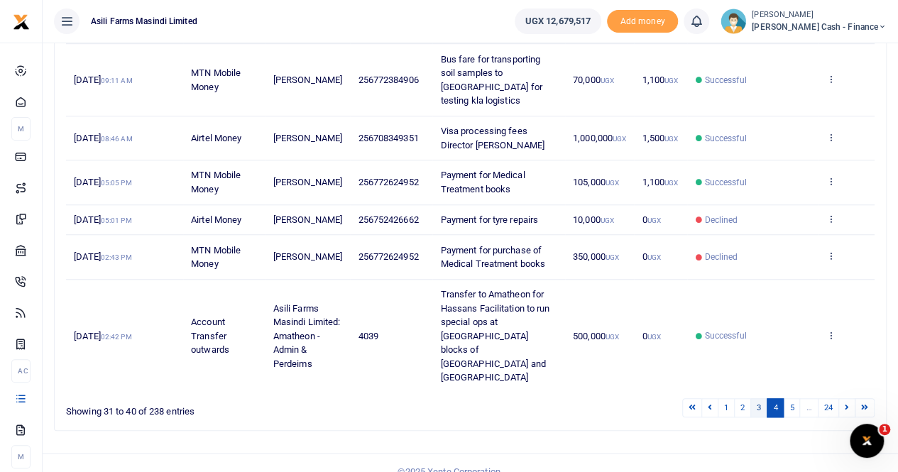
click at [759, 398] on link "3" at bounding box center [758, 407] width 17 height 19
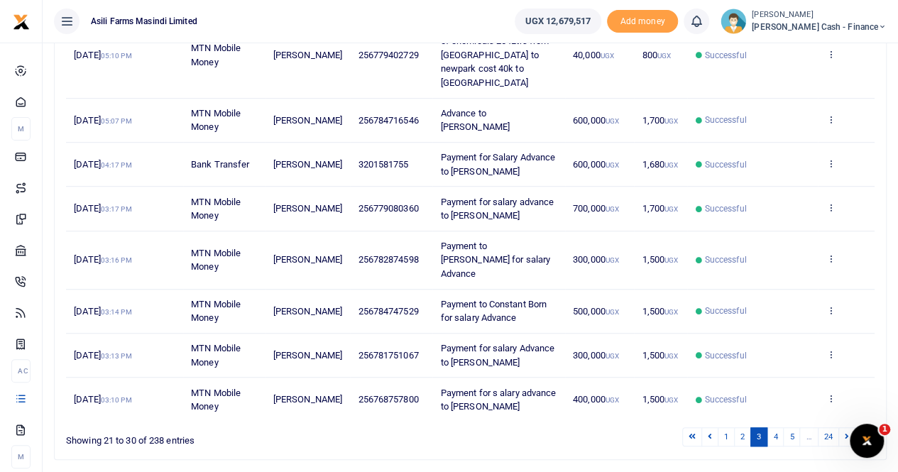
scroll to position [426, 0]
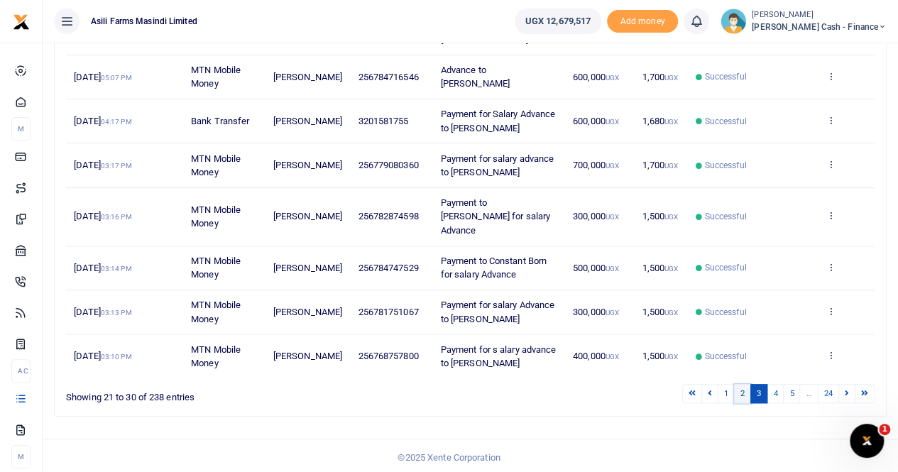
click at [744, 390] on link "2" at bounding box center [742, 393] width 17 height 19
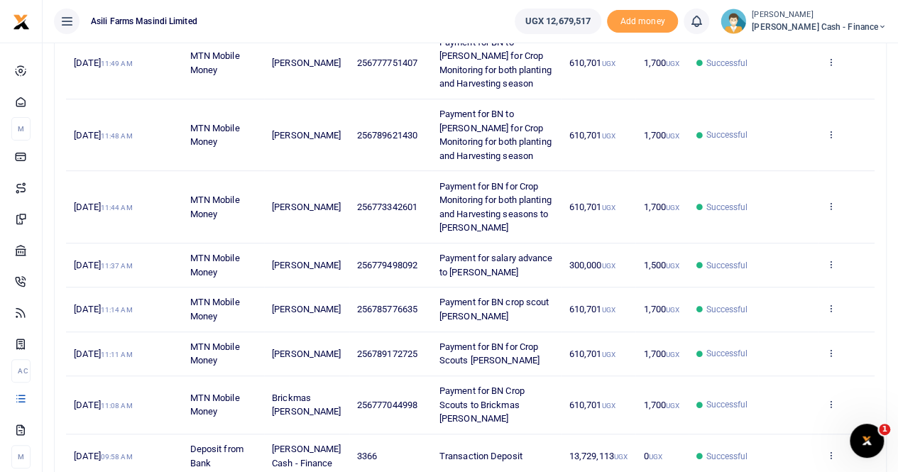
scroll to position [495, 0]
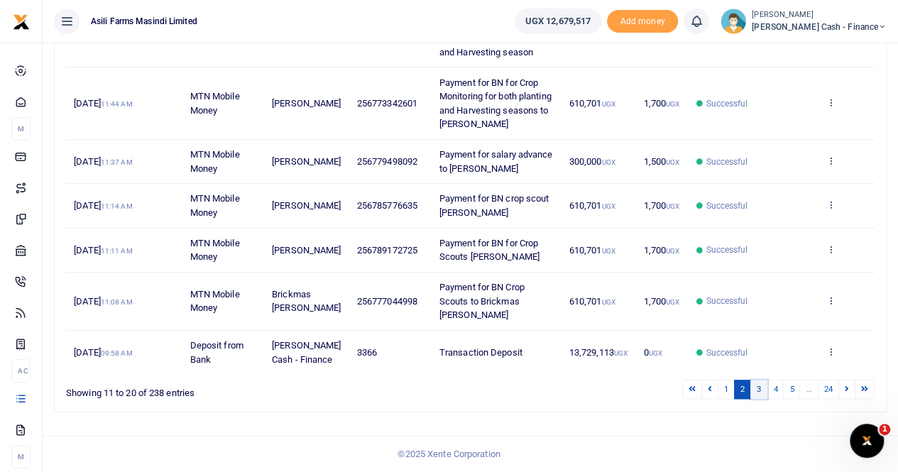
click at [756, 388] on link "3" at bounding box center [758, 389] width 17 height 19
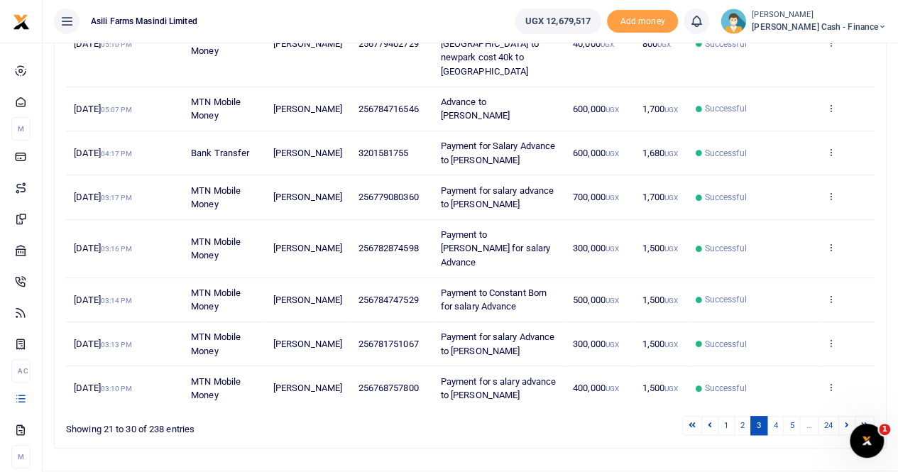
scroll to position [426, 0]
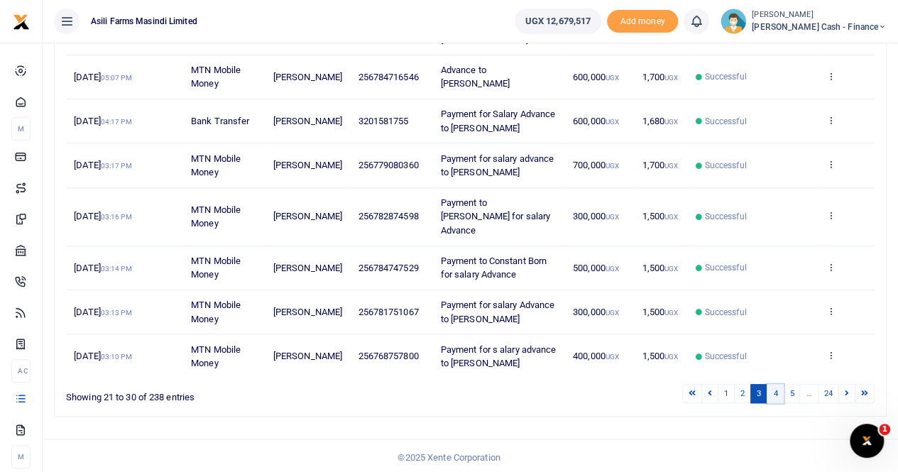
click at [778, 388] on link "4" at bounding box center [774, 393] width 17 height 19
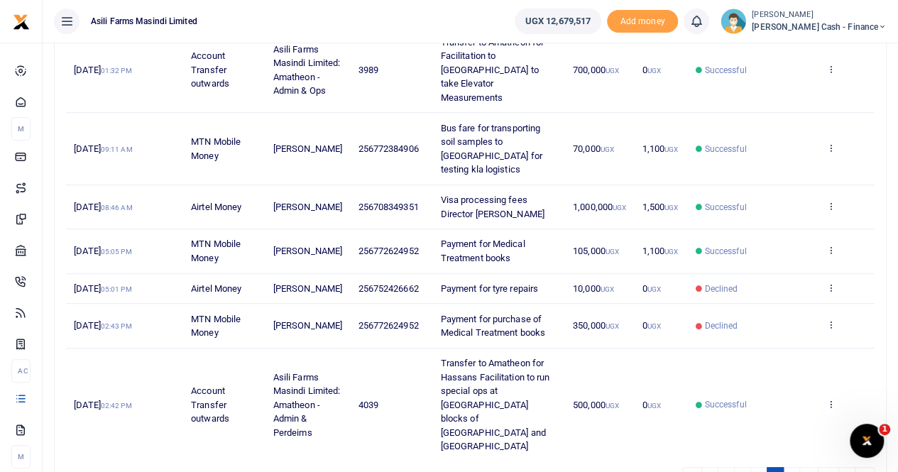
scroll to position [495, 0]
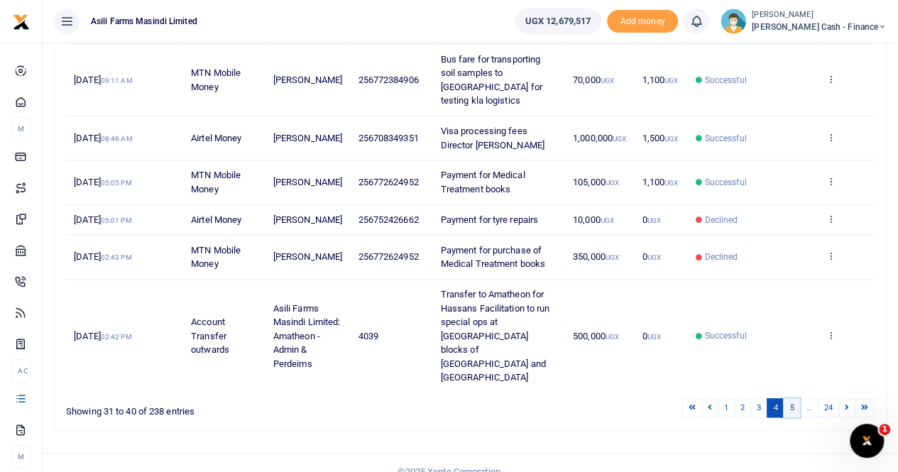
click at [795, 398] on link "5" at bounding box center [791, 407] width 17 height 19
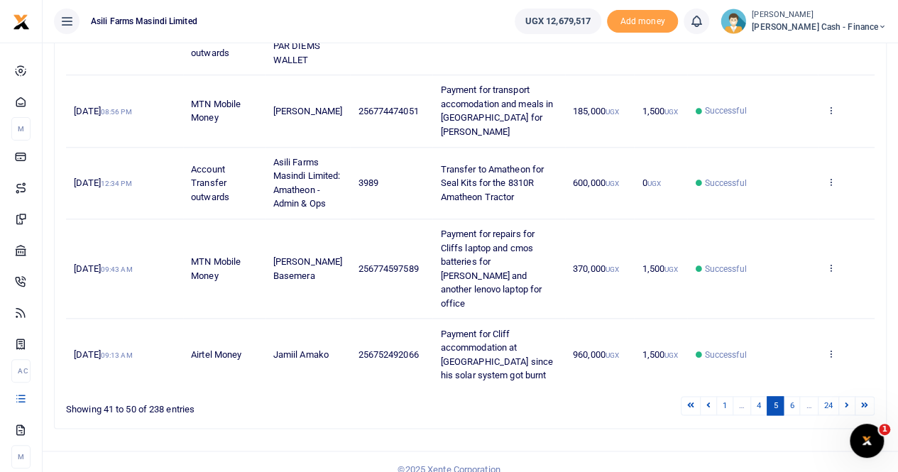
scroll to position [674, 0]
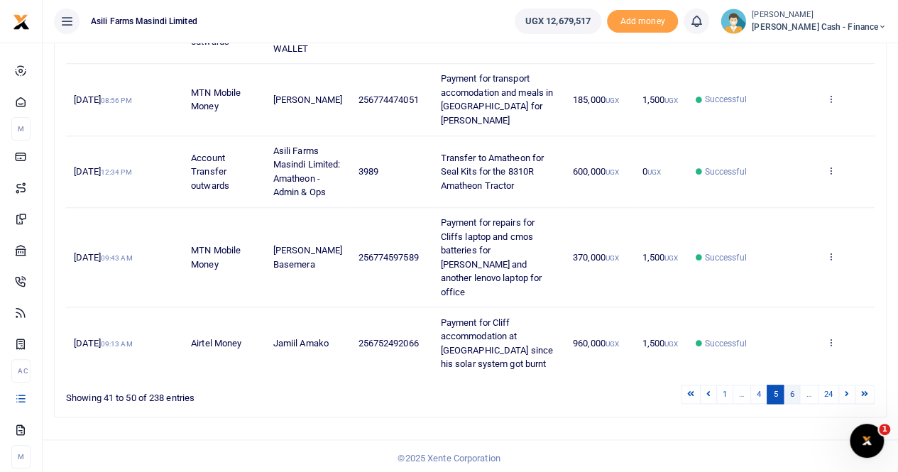
click at [792, 387] on link "6" at bounding box center [791, 394] width 17 height 19
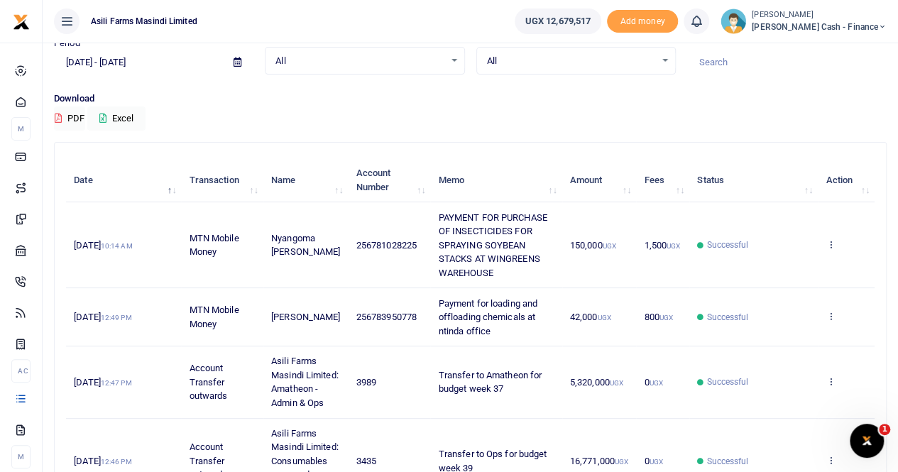
scroll to position [0, 0]
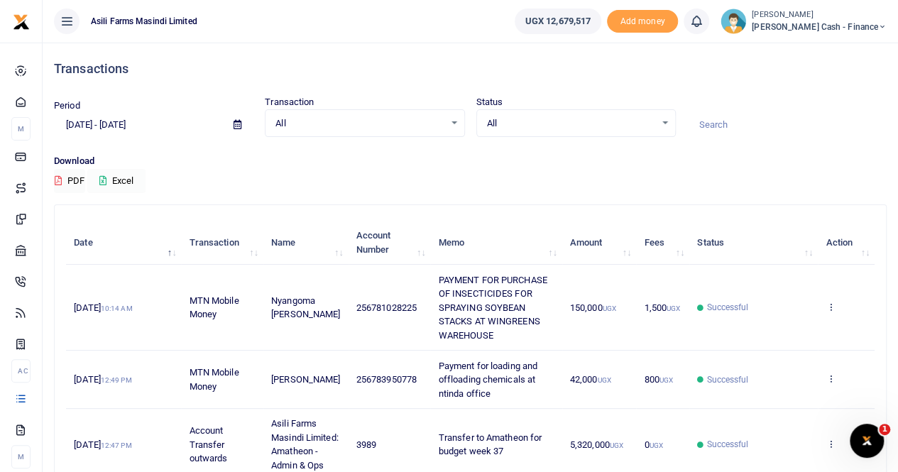
click at [126, 177] on button "Excel" at bounding box center [116, 181] width 58 height 24
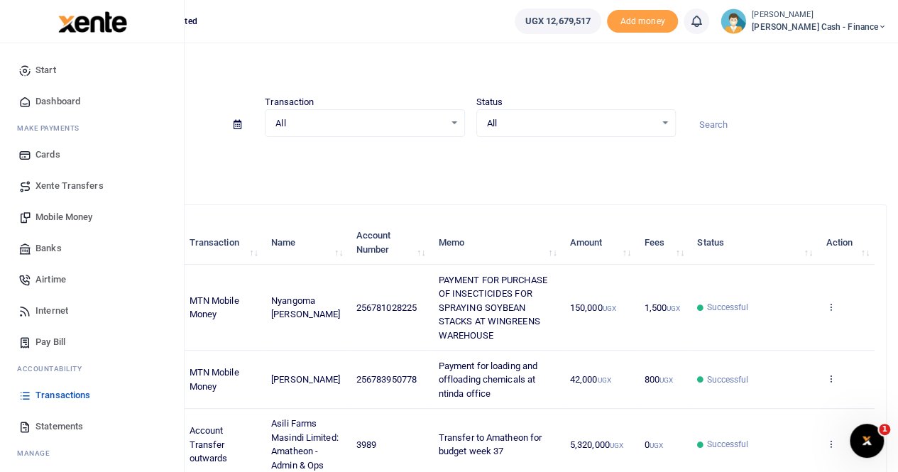
click at [65, 184] on span "Xente Transfers" at bounding box center [69, 186] width 68 height 14
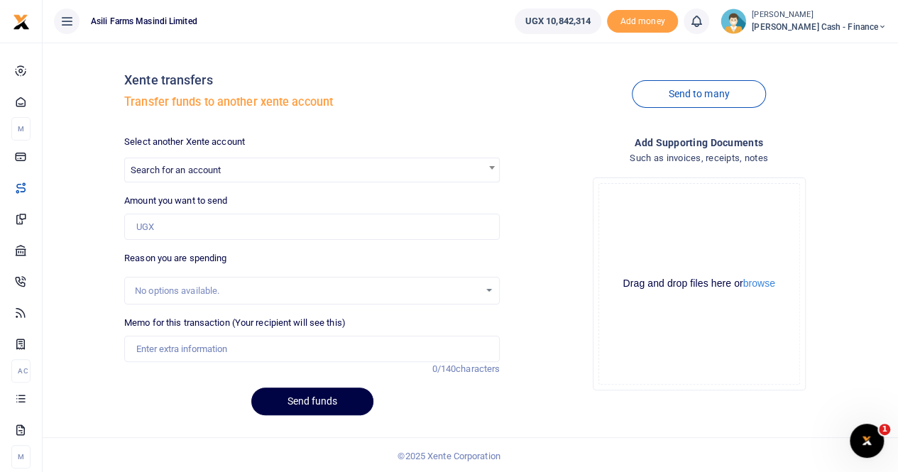
click at [175, 168] on span "Search for an account" at bounding box center [176, 170] width 90 height 11
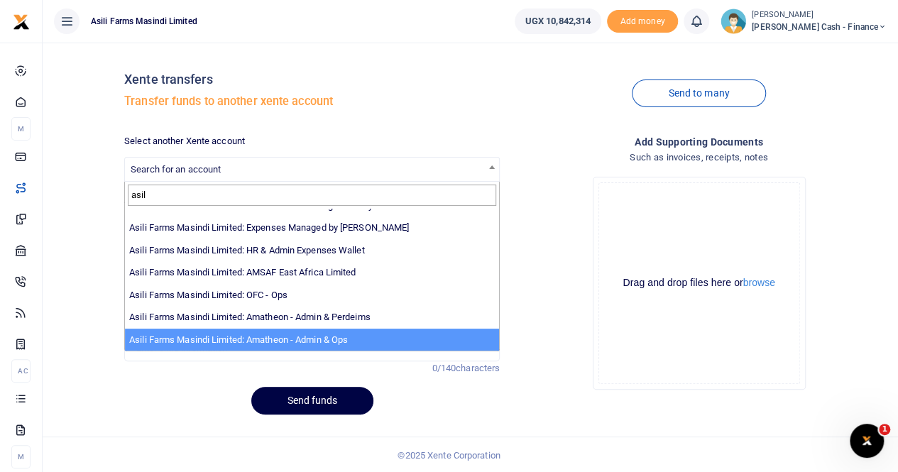
scroll to position [1, 0]
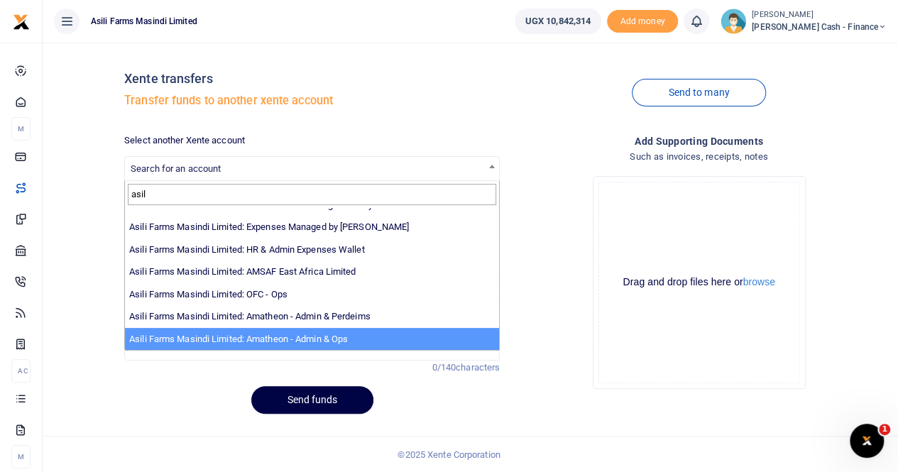
type input "asil"
select select "3989"
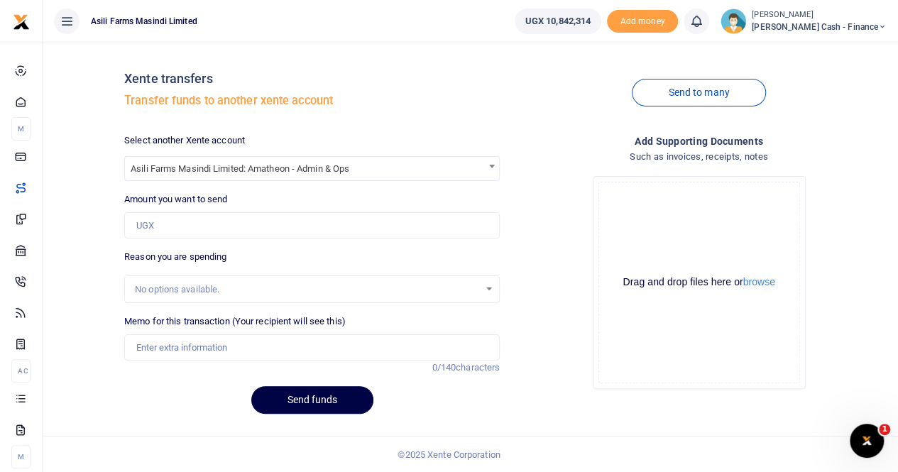
click at [493, 165] on b at bounding box center [492, 167] width 6 height 4
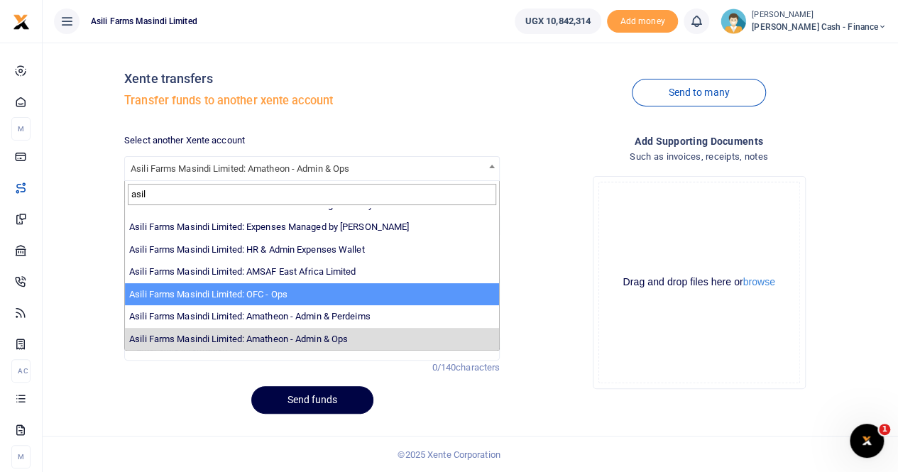
type input "asil"
select select "4038"
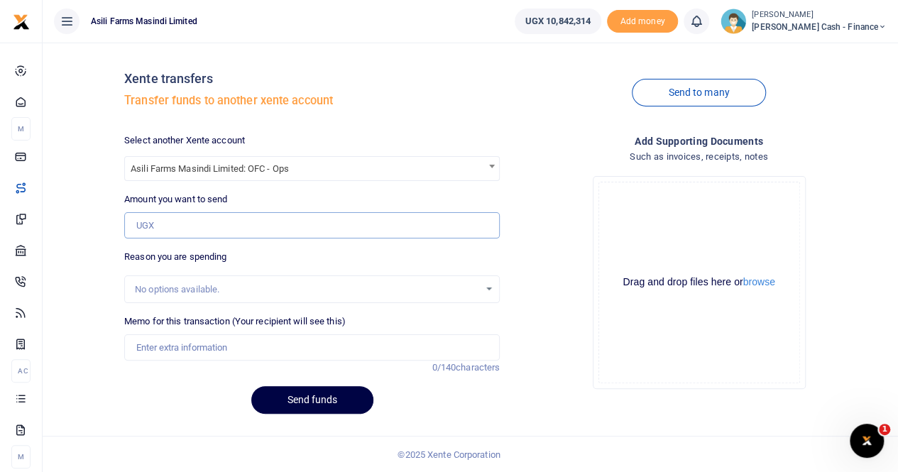
click at [171, 219] on input "Amount you want to send" at bounding box center [311, 225] width 375 height 27
type input "660,000"
click at [170, 348] on input "Memo for this transaction (Your recipient will see this)" at bounding box center [311, 347] width 375 height 27
click at [222, 349] on input "Transfer to OFC for" at bounding box center [311, 347] width 375 height 27
paste input "KILAK WEIGHBRIDGE SOLAR PANEL"
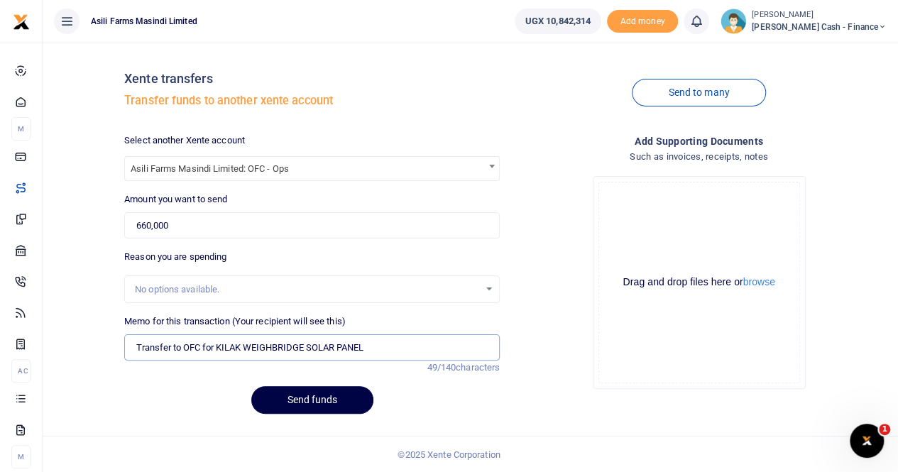
drag, startPoint x: 138, startPoint y: 346, endPoint x: 214, endPoint y: 348, distance: 76.0
click at [214, 348] on input "Transfer to OFC for KILAK WEIGHBRIDGE SOLAR PANEL" at bounding box center [311, 347] width 375 height 27
type input "TRANSFER TO OFC KILAK WEIGHBRIDGE SOLAR PANEL"
click at [764, 280] on button "browse" at bounding box center [759, 282] width 32 height 11
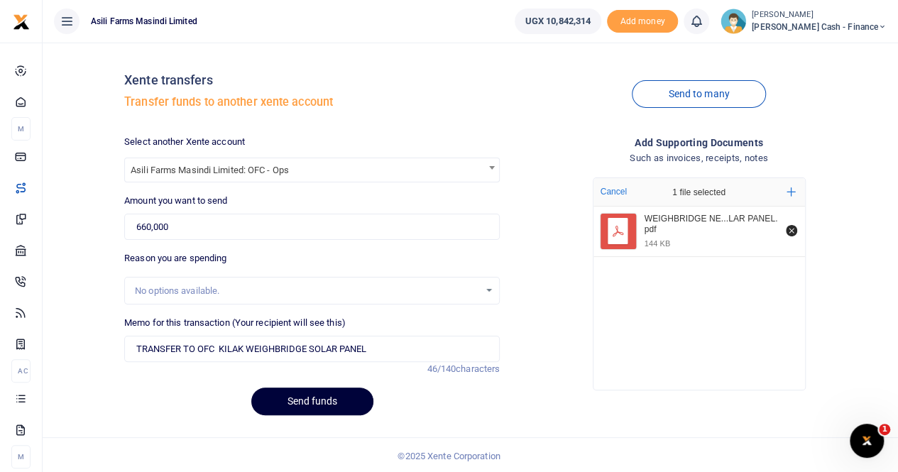
click at [304, 397] on button "Send funds" at bounding box center [312, 401] width 122 height 28
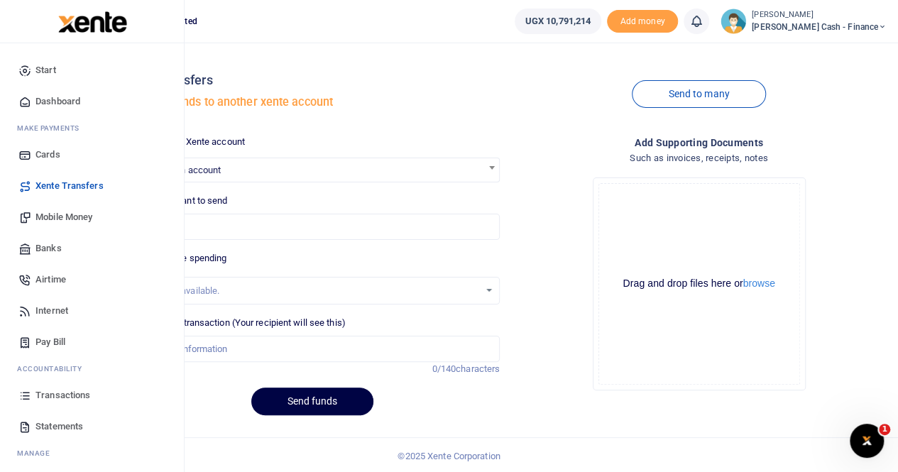
click at [54, 390] on span "Transactions" at bounding box center [62, 395] width 55 height 14
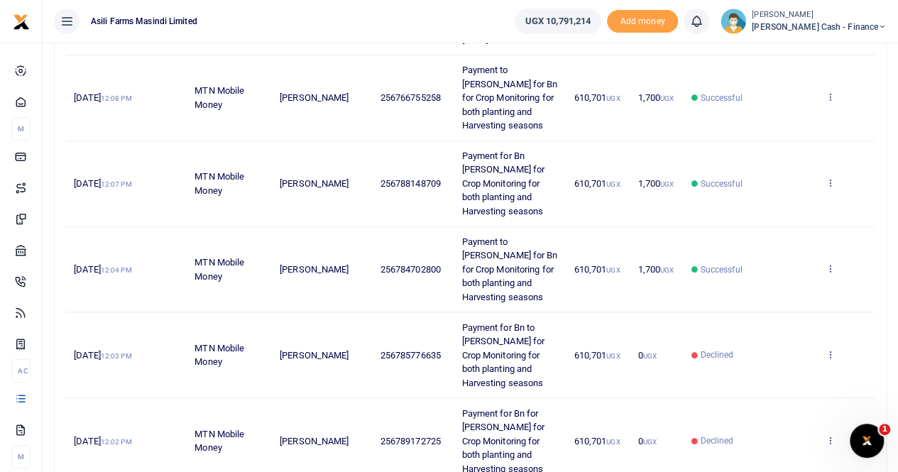
scroll to position [744, 0]
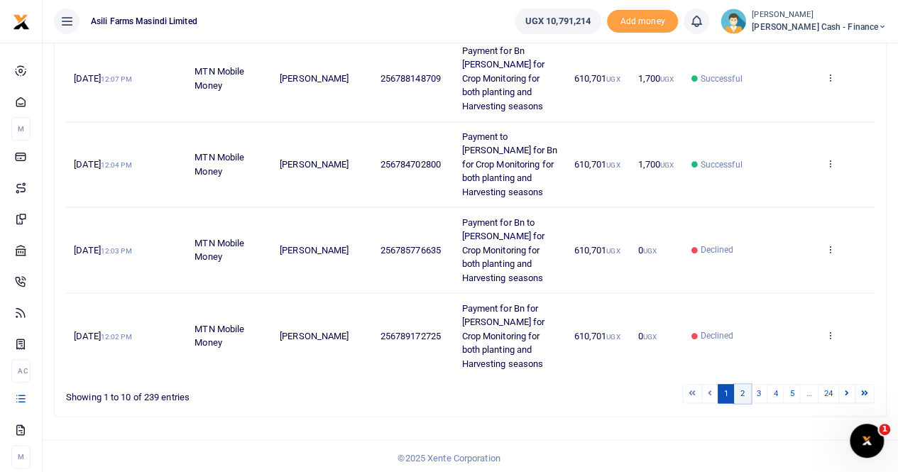
click at [743, 388] on link "2" at bounding box center [742, 393] width 17 height 19
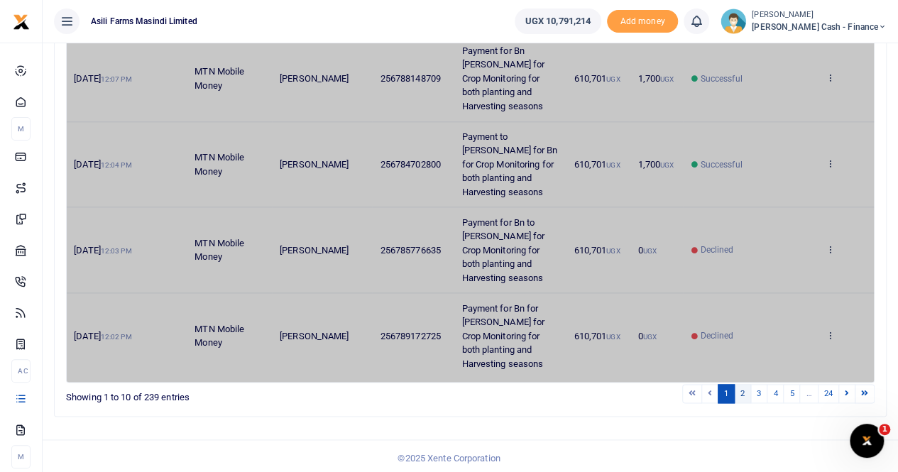
scroll to position [633, 0]
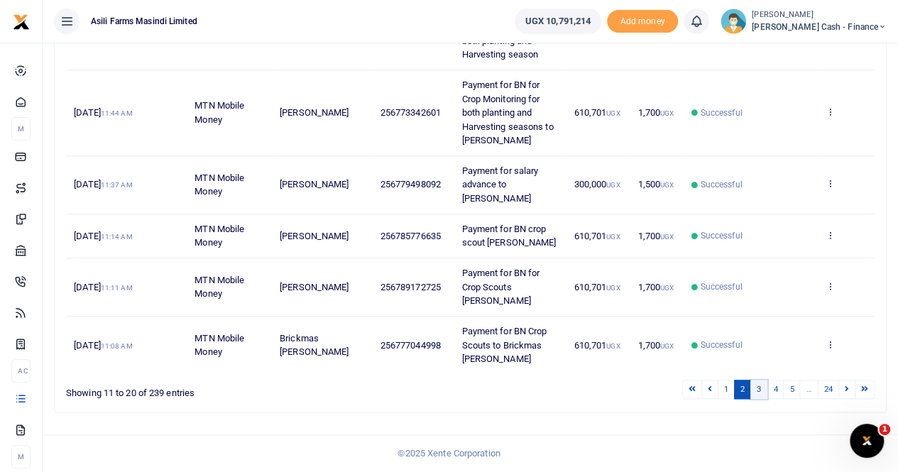
click at [761, 392] on link "3" at bounding box center [758, 389] width 17 height 19
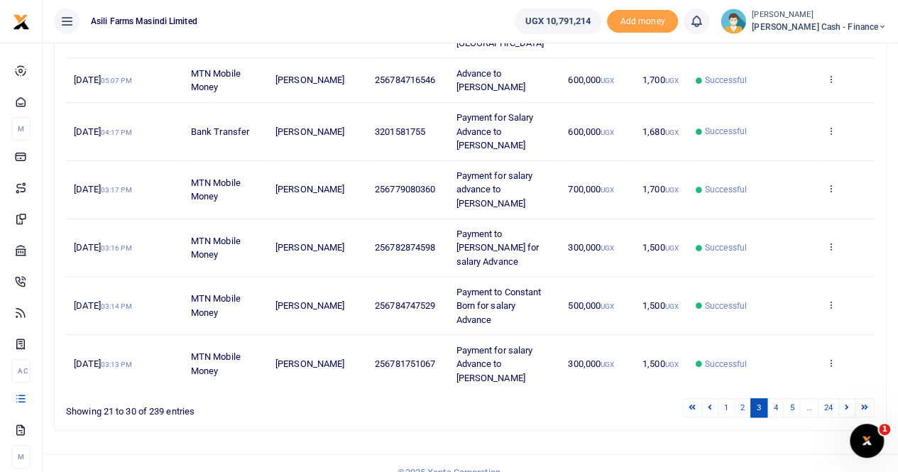
scroll to position [508, 0]
click at [778, 398] on link "4" at bounding box center [774, 407] width 17 height 19
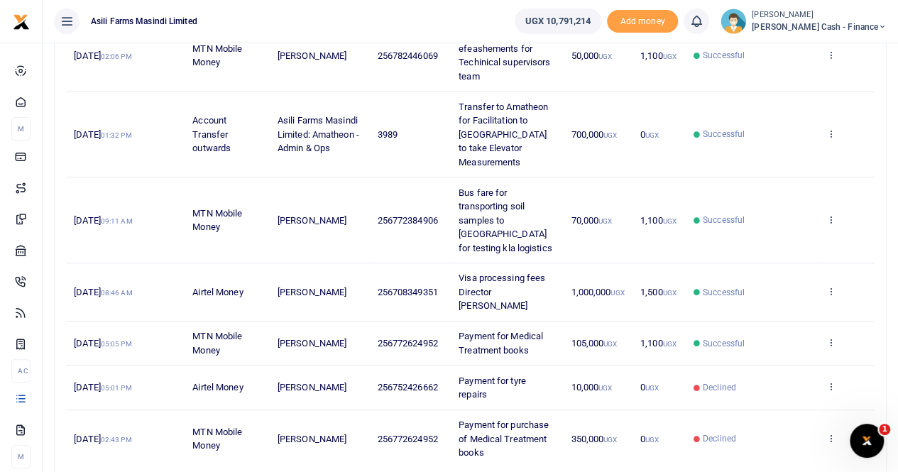
scroll to position [522, 0]
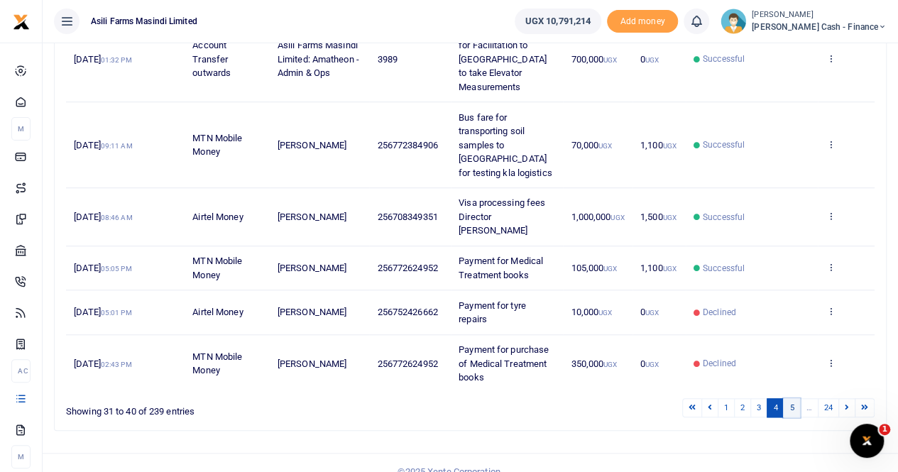
click at [796, 398] on link "5" at bounding box center [791, 407] width 17 height 19
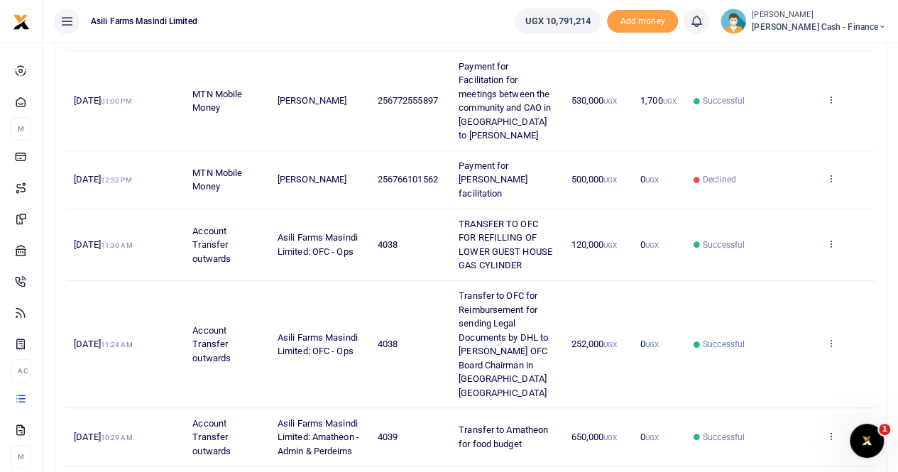
scroll to position [674, 0]
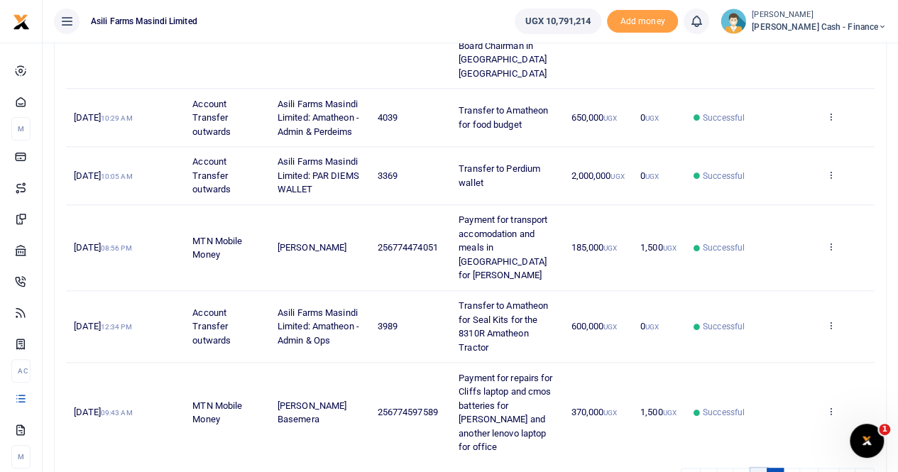
click at [762, 468] on link "4" at bounding box center [758, 477] width 17 height 19
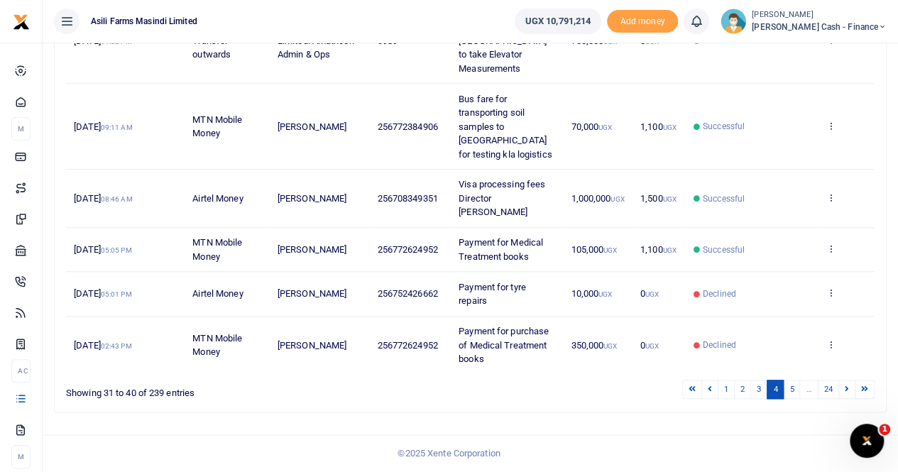
scroll to position [522, 0]
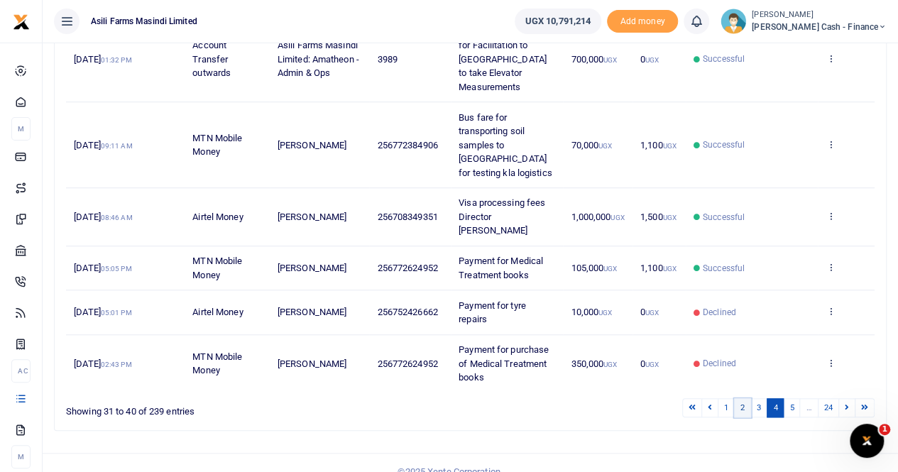
click at [742, 398] on link "2" at bounding box center [742, 407] width 17 height 19
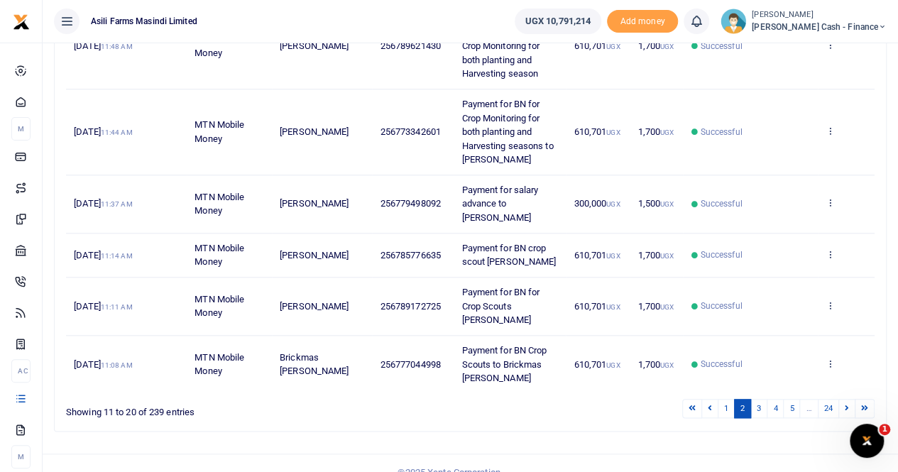
scroll to position [633, 0]
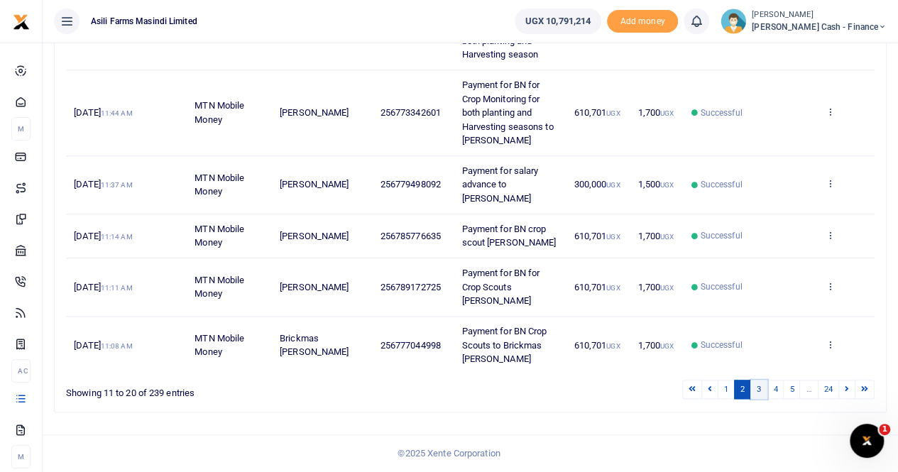
click at [758, 391] on link "3" at bounding box center [758, 389] width 17 height 19
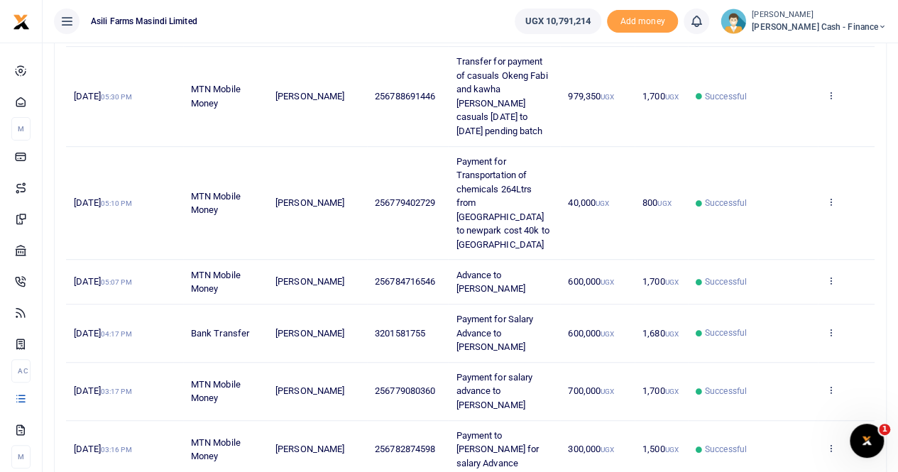
scroll to position [508, 0]
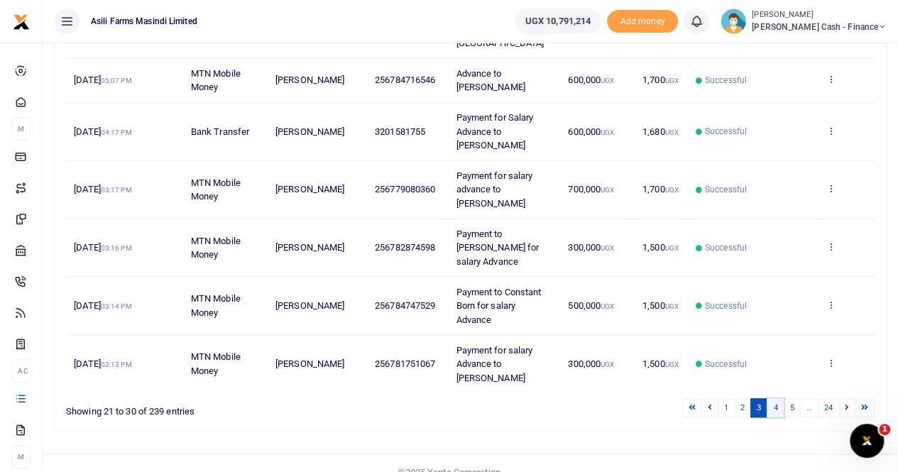
click at [777, 398] on link "4" at bounding box center [774, 407] width 17 height 19
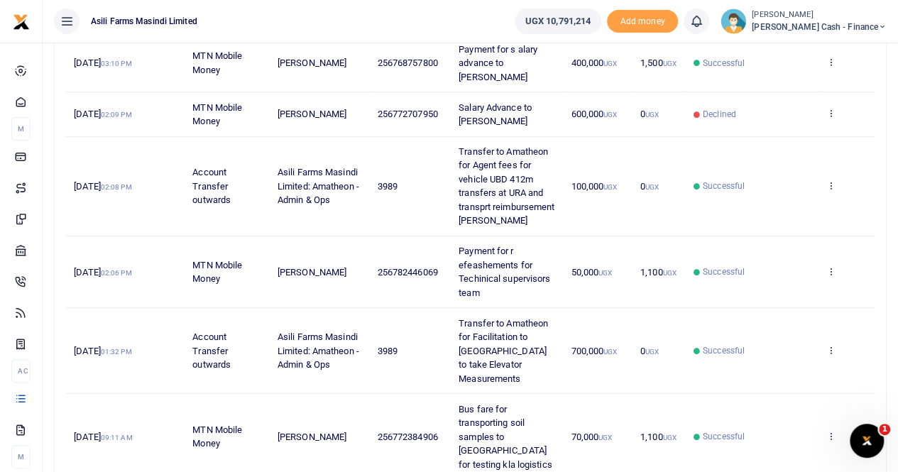
scroll to position [224, 0]
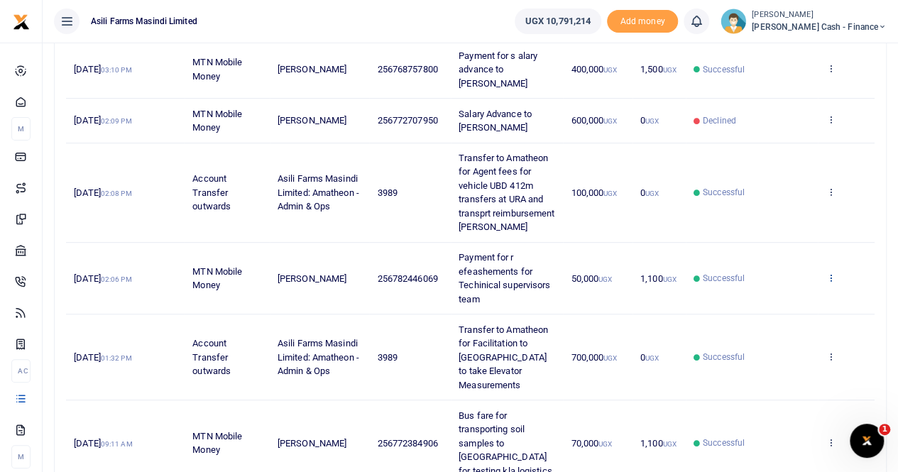
click at [834, 282] on icon at bounding box center [829, 278] width 9 height 10
click at [793, 314] on link "View details" at bounding box center [778, 314] width 112 height 20
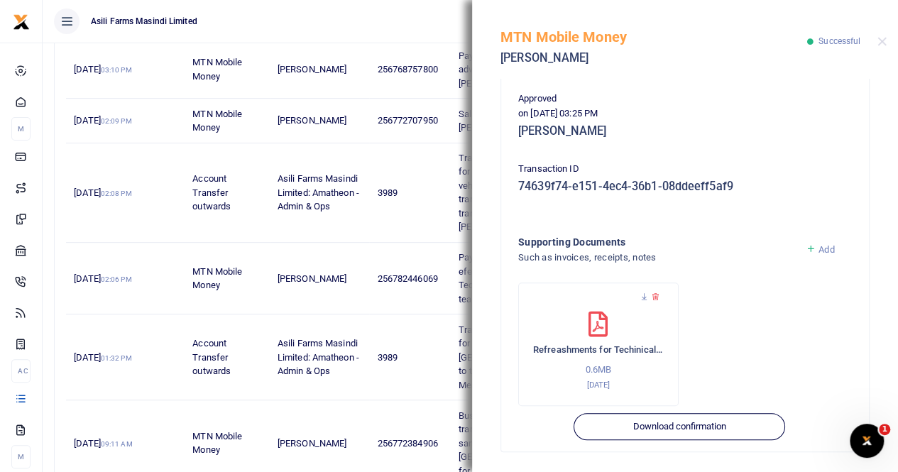
scroll to position [342, 0]
click at [642, 295] on icon at bounding box center [643, 295] width 9 height 9
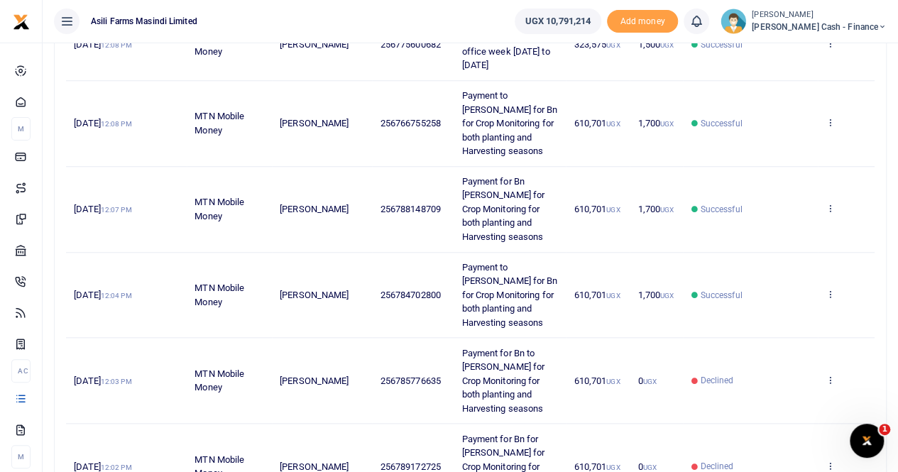
scroll to position [744, 0]
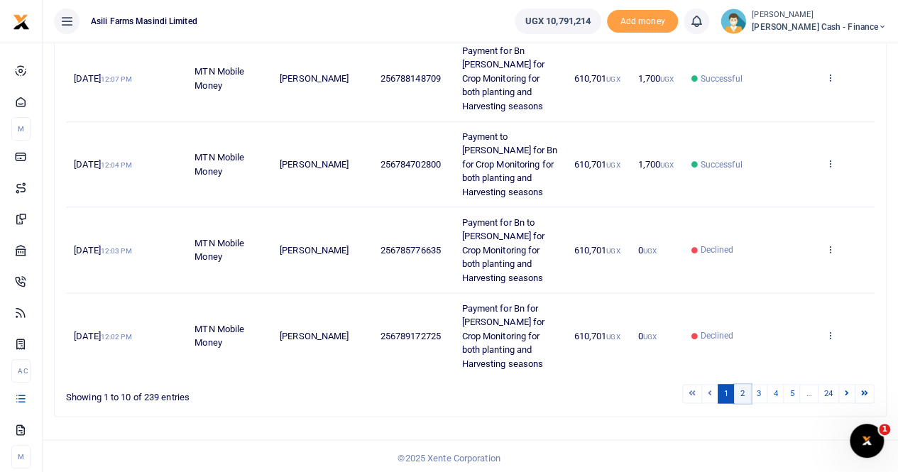
click at [745, 395] on link "2" at bounding box center [742, 393] width 17 height 19
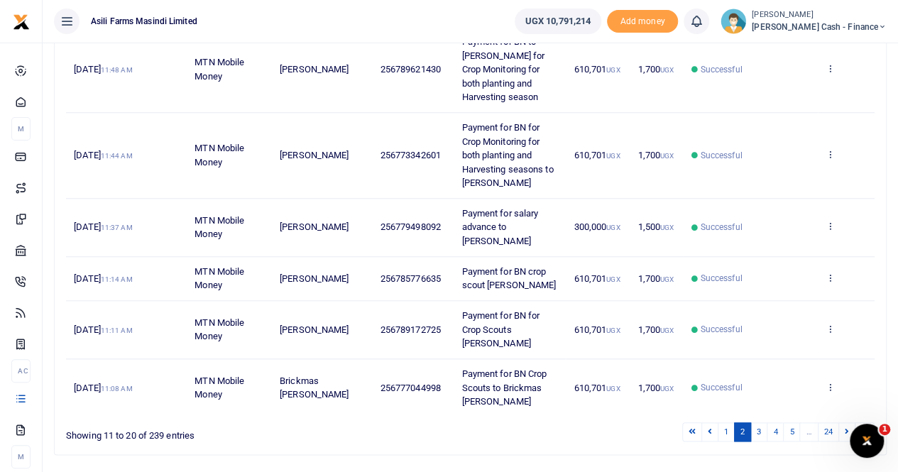
scroll to position [633, 0]
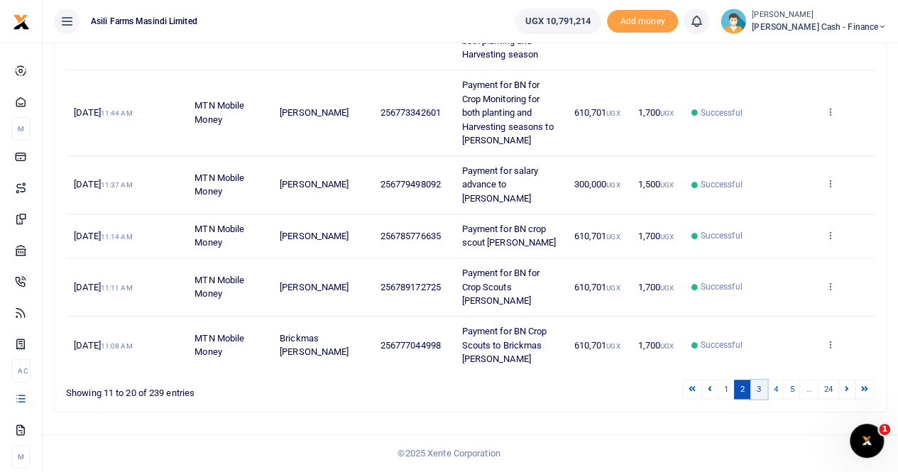
click at [756, 389] on link "3" at bounding box center [758, 389] width 17 height 19
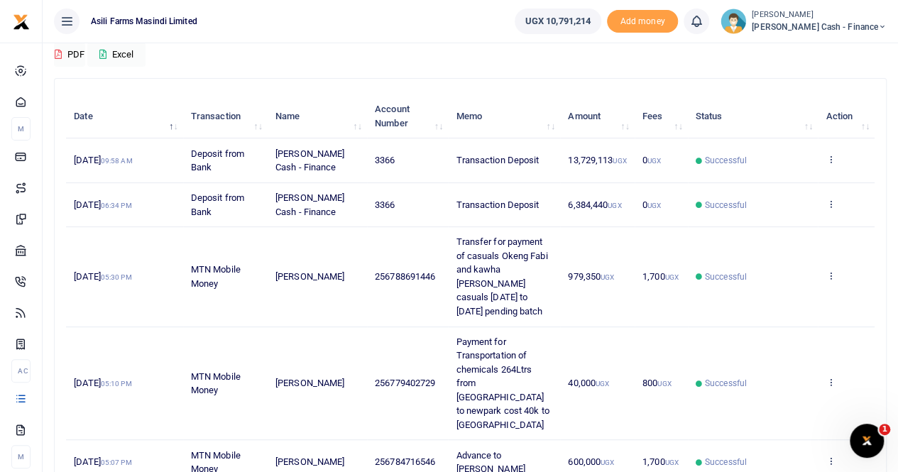
scroll to position [224, 0]
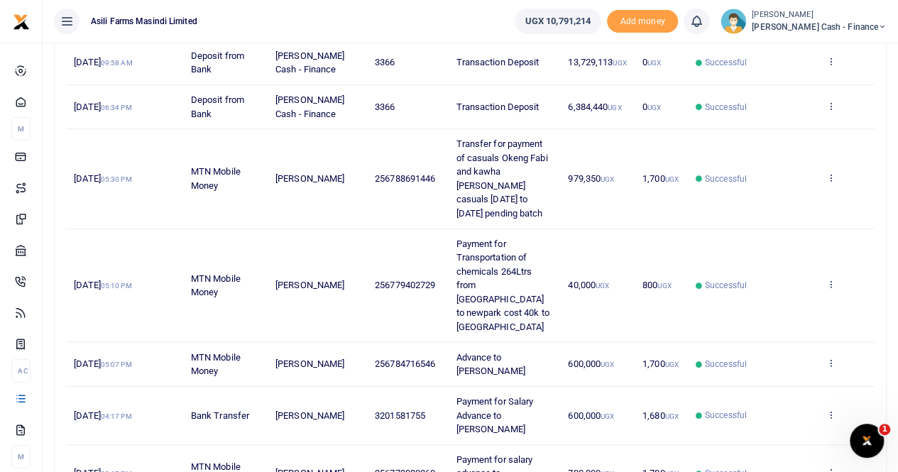
click at [599, 216] on td "979,350 UGX" at bounding box center [597, 178] width 75 height 99
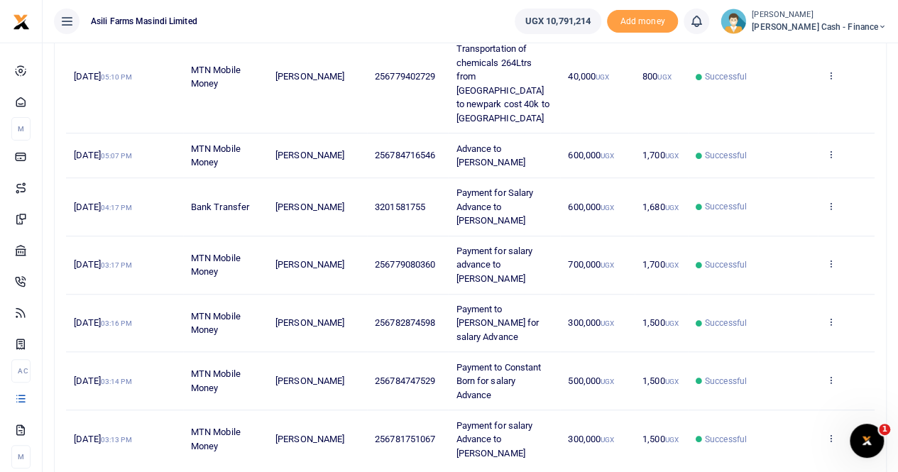
scroll to position [508, 0]
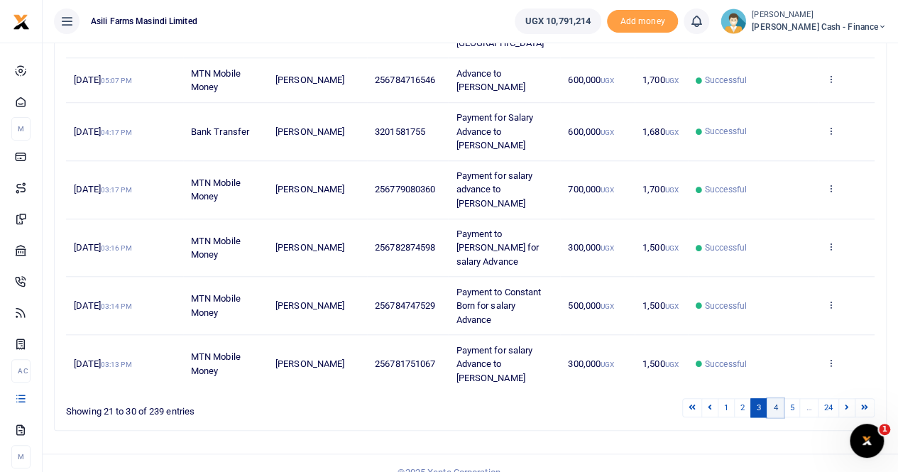
click at [776, 398] on link "4" at bounding box center [774, 407] width 17 height 19
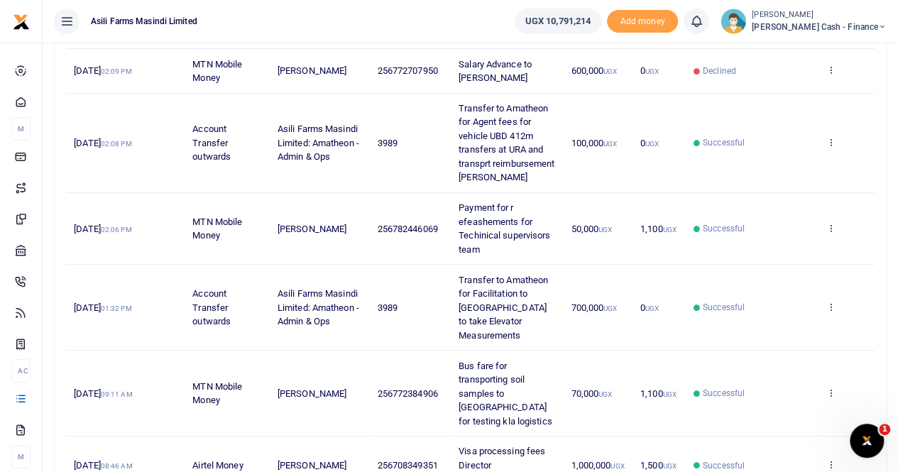
scroll to position [295, 0]
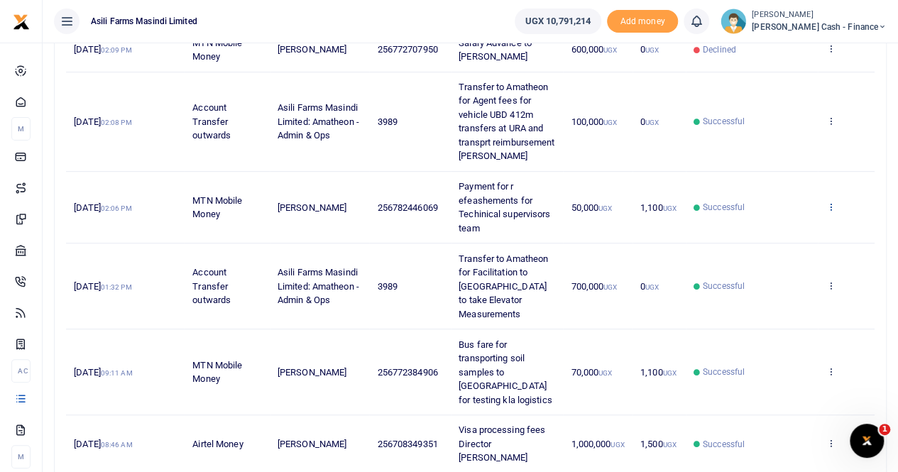
click at [830, 211] on icon at bounding box center [829, 207] width 9 height 10
click at [791, 242] on link "View details" at bounding box center [778, 243] width 112 height 20
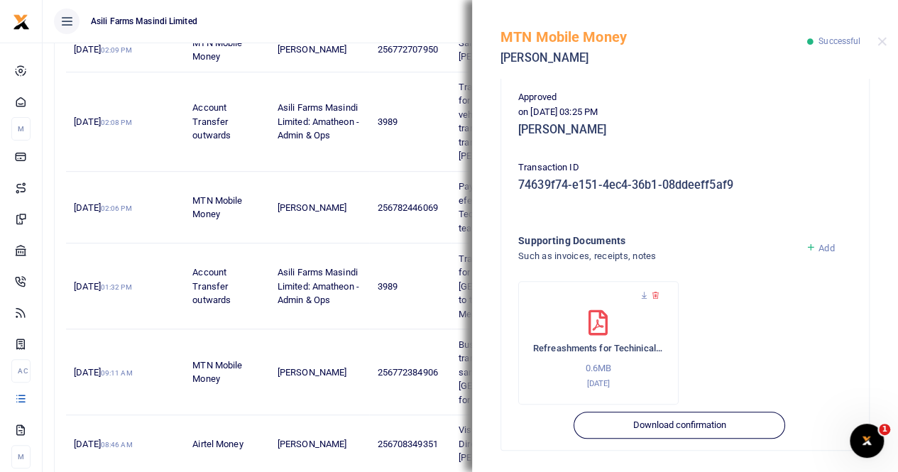
scroll to position [522, 0]
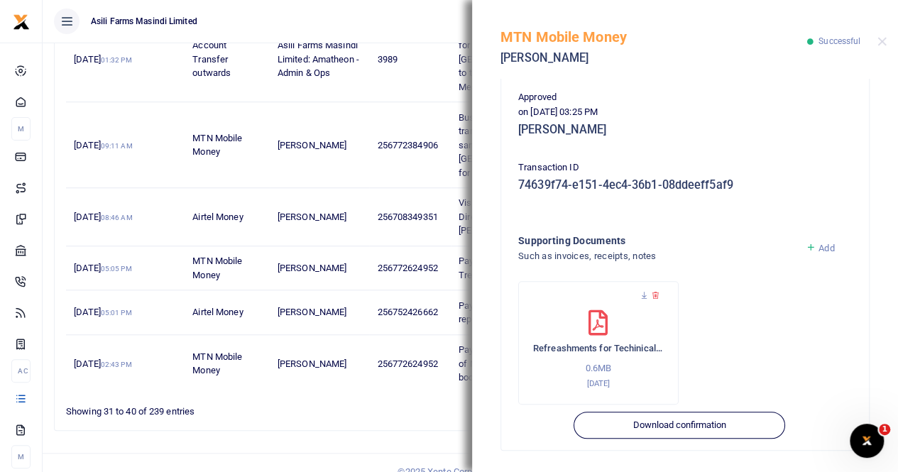
click at [818, 245] on span "Add" at bounding box center [826, 248] width 16 height 11
click at [818, 246] on span "Add" at bounding box center [826, 248] width 16 height 11
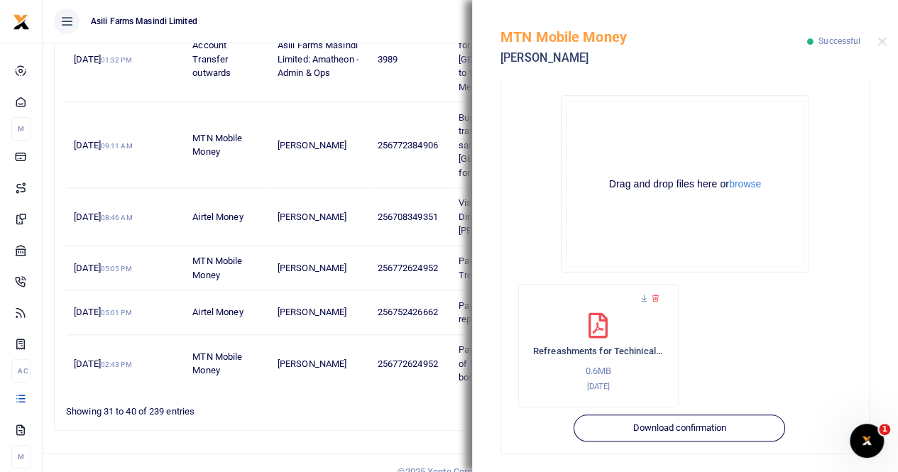
scroll to position [559, 0]
click at [744, 185] on button "browse" at bounding box center [745, 181] width 32 height 11
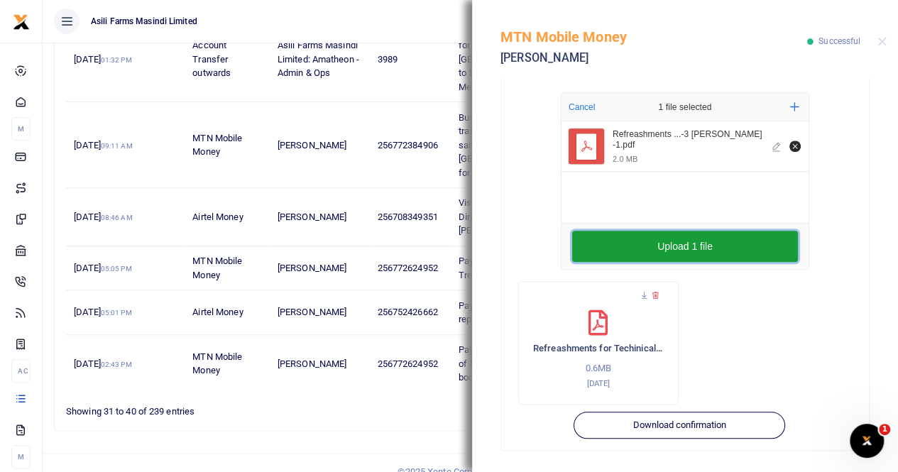
click at [717, 248] on button "Upload 1 file" at bounding box center [685, 246] width 226 height 31
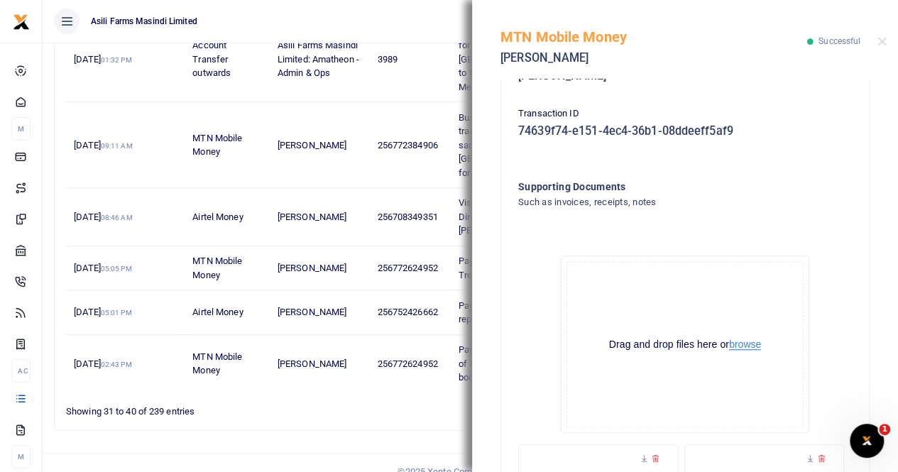
scroll to position [204, 0]
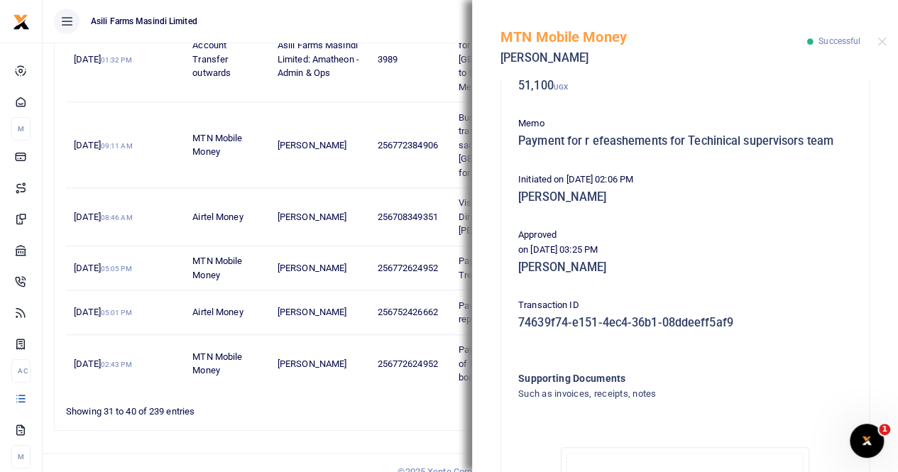
click at [876, 41] on div "MTN Mobile Money Ruth Nabejja Successful" at bounding box center [685, 39] width 426 height 79
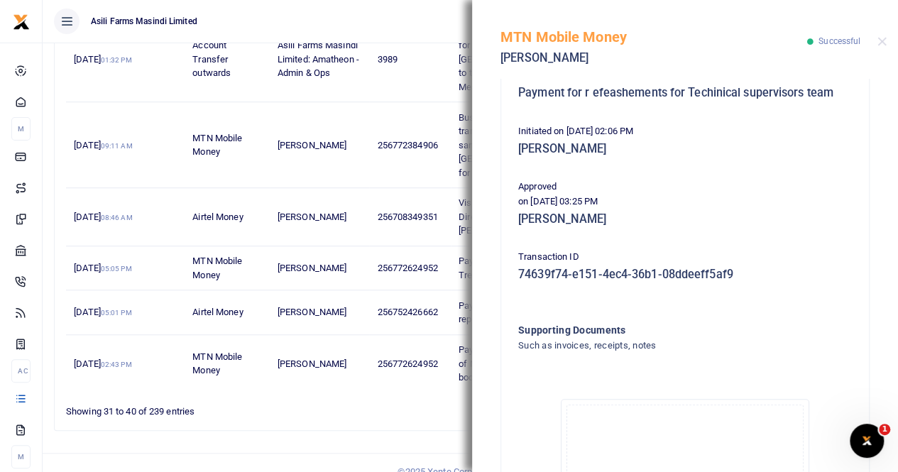
scroll to position [275, 0]
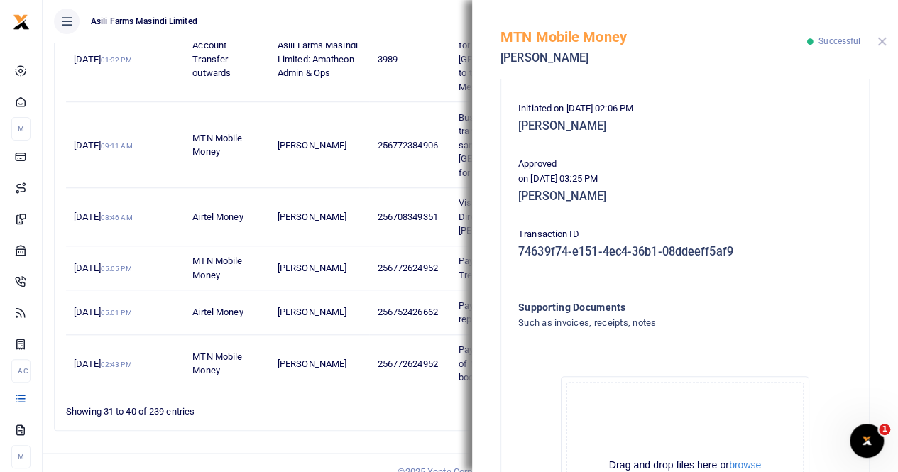
click at [881, 45] on button "Close" at bounding box center [881, 41] width 9 height 9
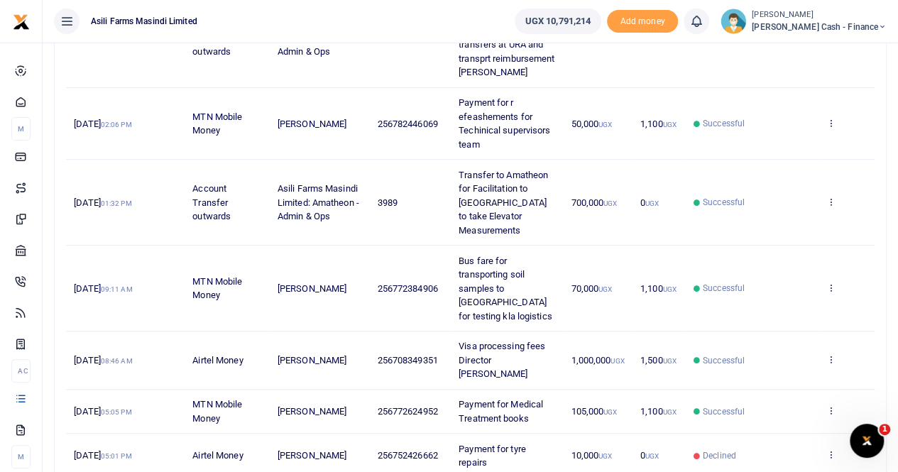
scroll to position [309, 0]
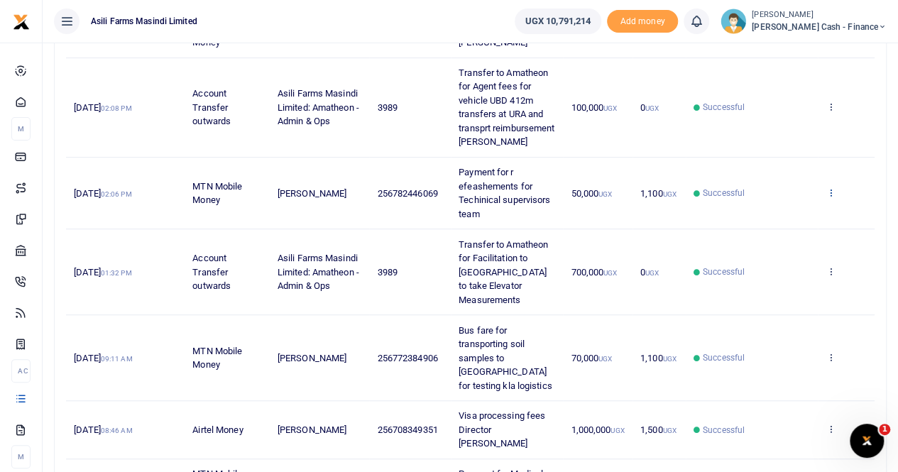
click at [830, 197] on icon at bounding box center [829, 192] width 9 height 10
click at [785, 230] on link "View details" at bounding box center [778, 229] width 112 height 20
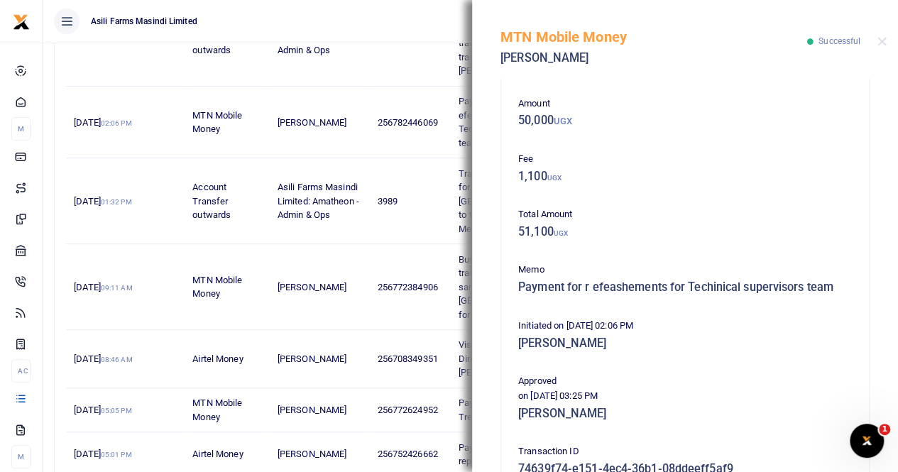
scroll to position [342, 0]
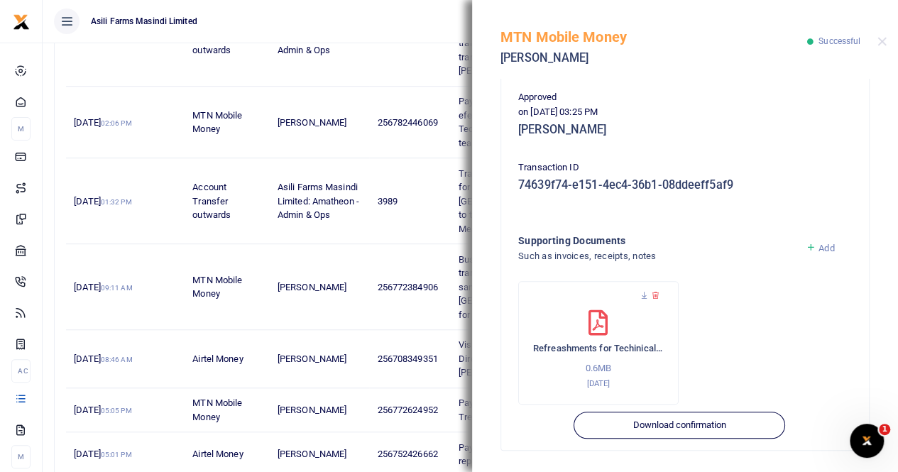
click at [818, 246] on span "Add" at bounding box center [826, 248] width 16 height 11
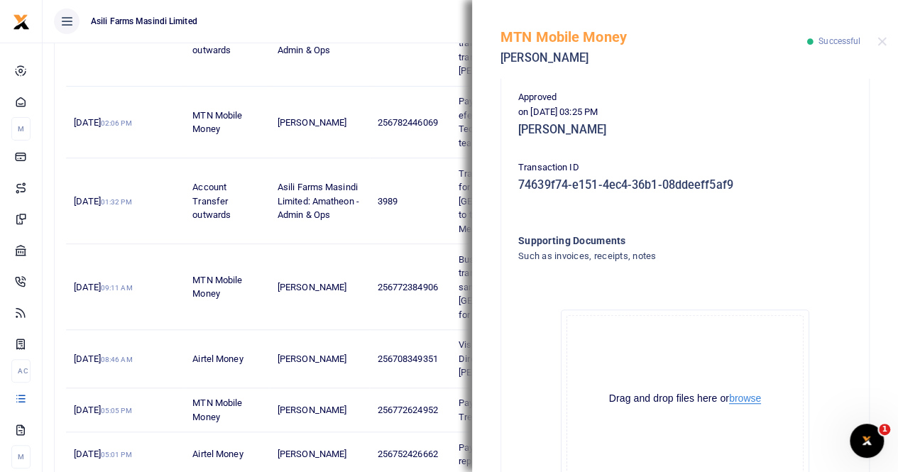
click at [745, 396] on button "browse" at bounding box center [745, 398] width 32 height 11
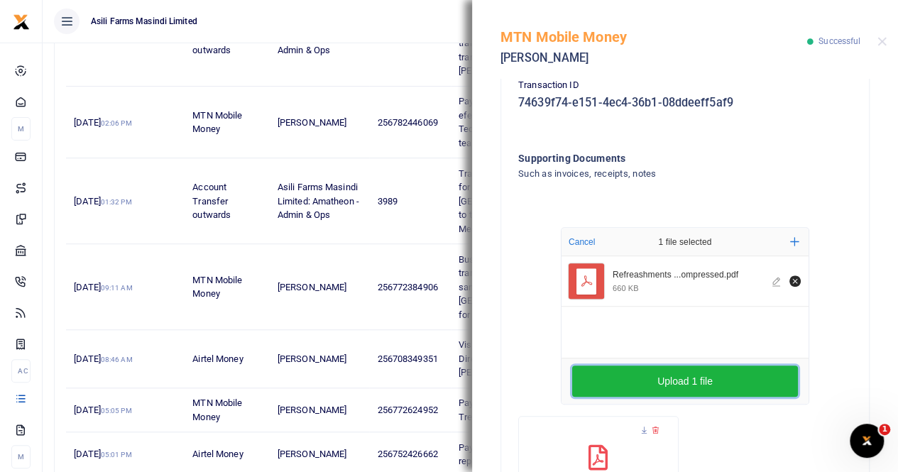
scroll to position [559, 0]
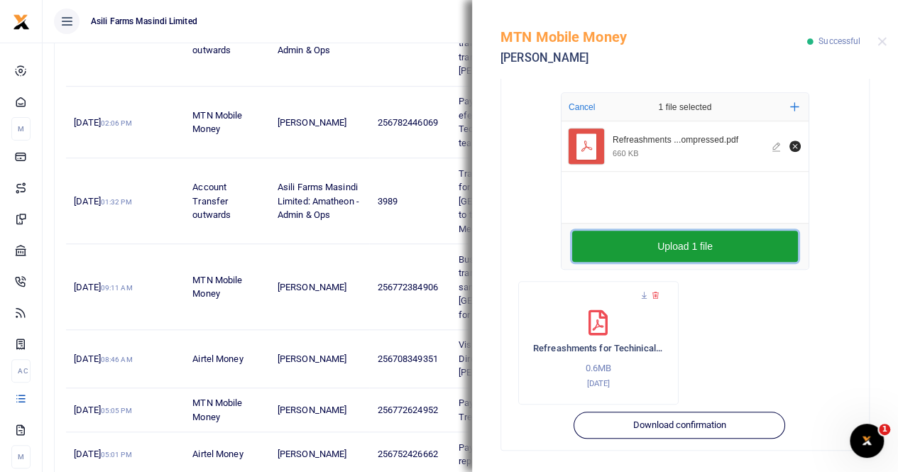
click at [620, 245] on button "Upload 1 file" at bounding box center [685, 246] width 226 height 31
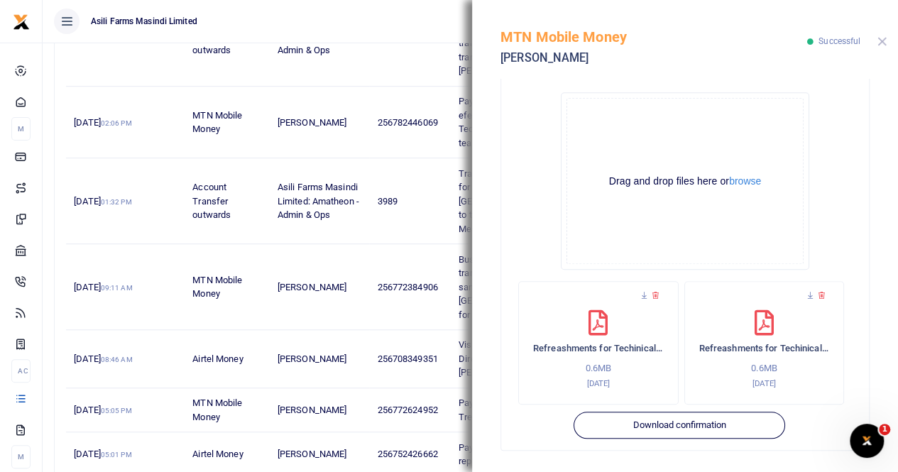
click at [881, 45] on button "Close" at bounding box center [881, 41] width 9 height 9
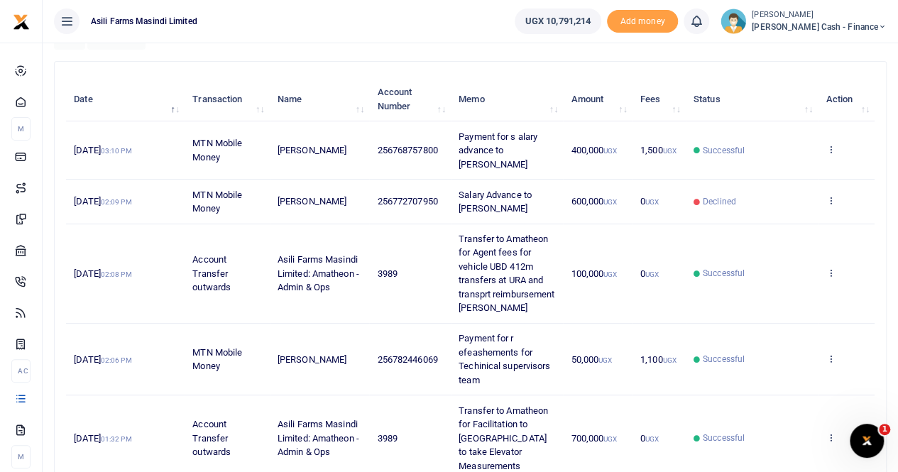
scroll to position [0, 0]
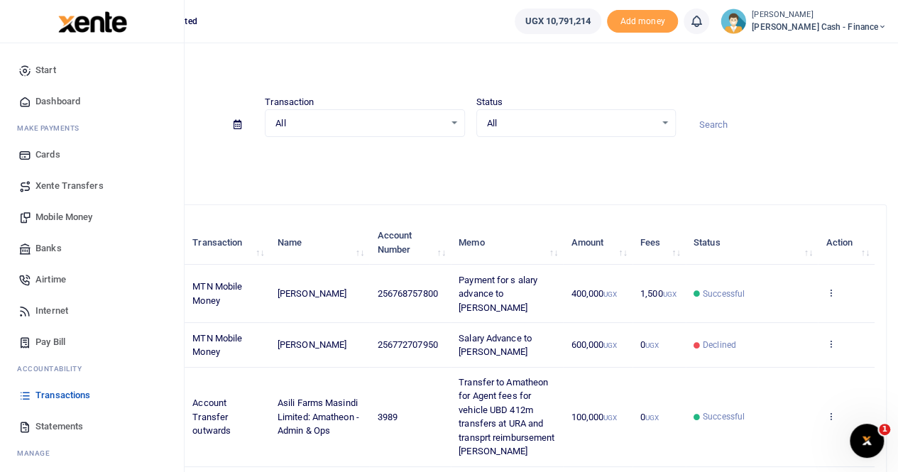
click at [52, 397] on span "Transactions" at bounding box center [62, 395] width 55 height 14
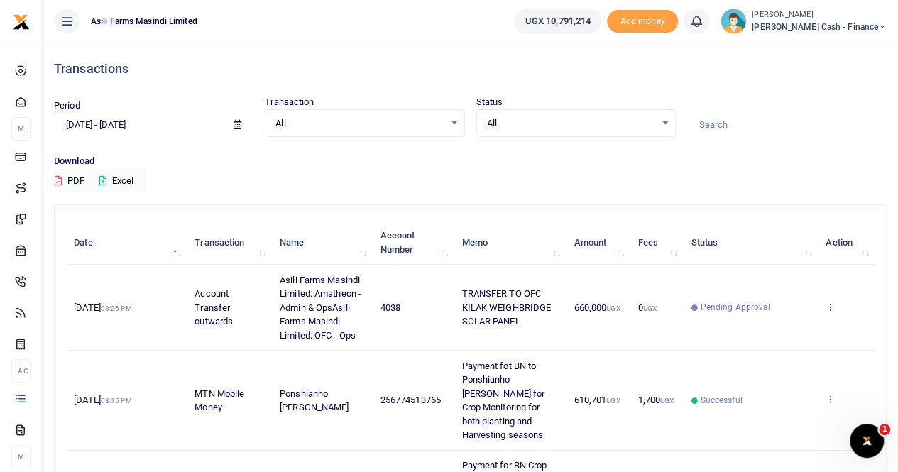
click at [829, 304] on icon at bounding box center [829, 307] width 9 height 10
click at [781, 326] on link "View details" at bounding box center [778, 330] width 112 height 20
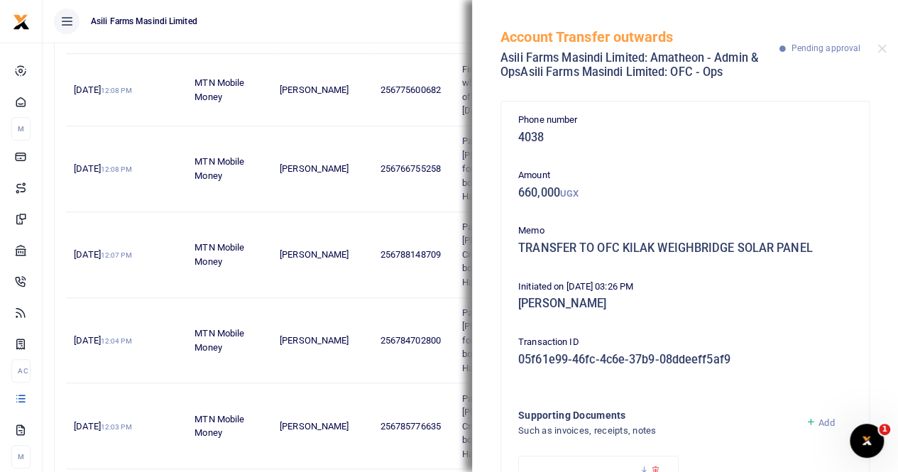
click at [882, 42] on div "Account Transfer outwards Asili Farms Masindi Limited: Amatheon - Admin & OpsAs…" at bounding box center [685, 46] width 426 height 93
click at [882, 47] on button "Close" at bounding box center [881, 48] width 9 height 9
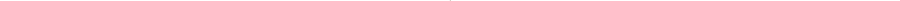
scroll to position [355, 0]
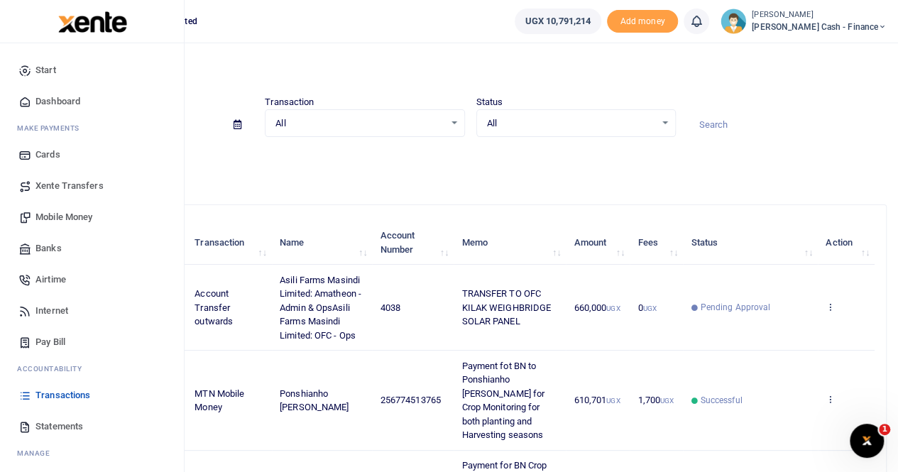
click at [55, 424] on span "Statements" at bounding box center [59, 426] width 48 height 14
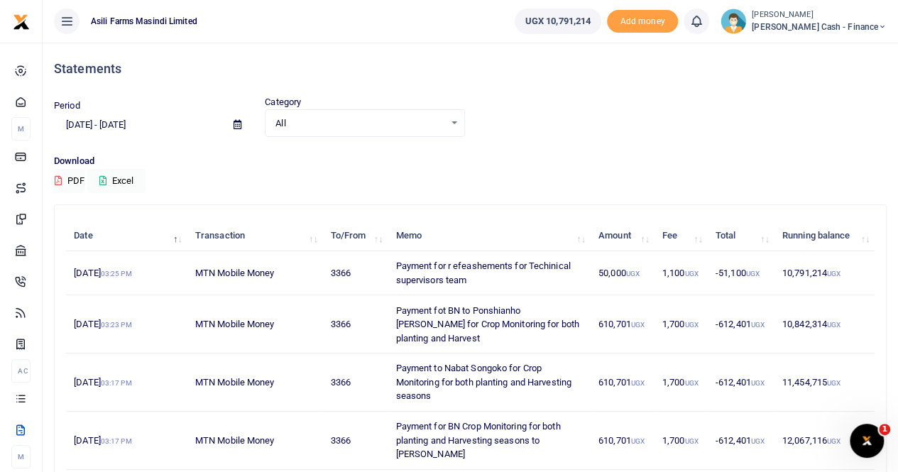
click at [238, 124] on icon at bounding box center [237, 124] width 8 height 9
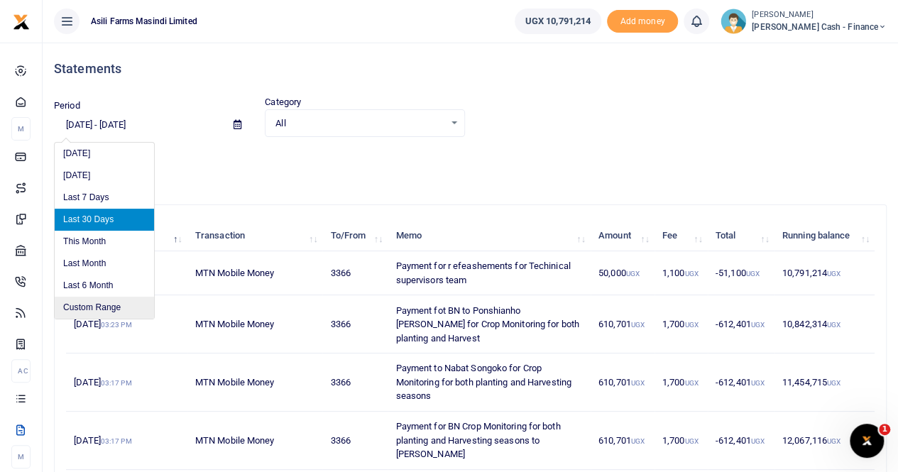
click at [77, 309] on li "Custom Range" at bounding box center [104, 308] width 99 height 22
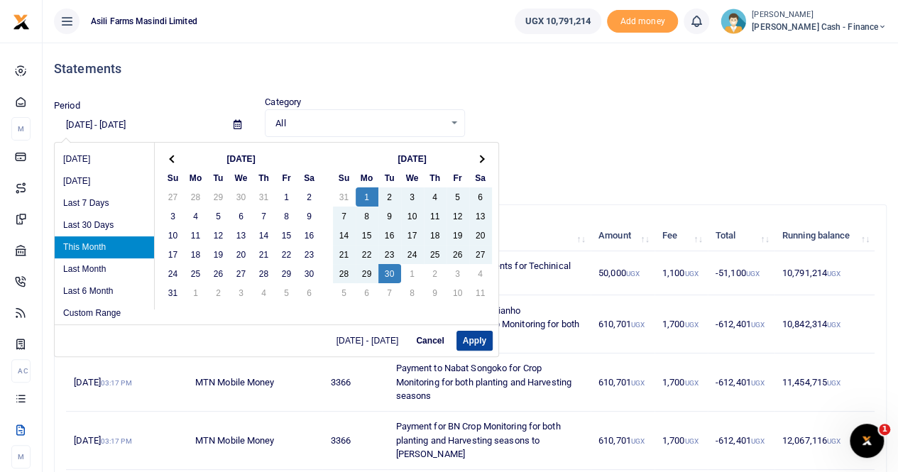
click at [463, 336] on button "Apply" at bounding box center [474, 341] width 36 height 20
type input "[DATE] - [DATE]"
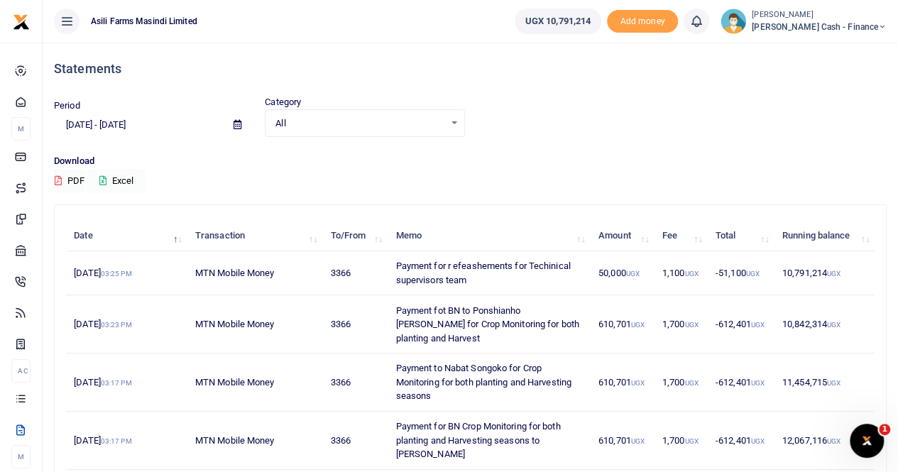
click at [124, 175] on button "Excel" at bounding box center [116, 181] width 58 height 24
click at [125, 178] on button "Excel" at bounding box center [116, 181] width 58 height 24
